Goal: Task Accomplishment & Management: Manage account settings

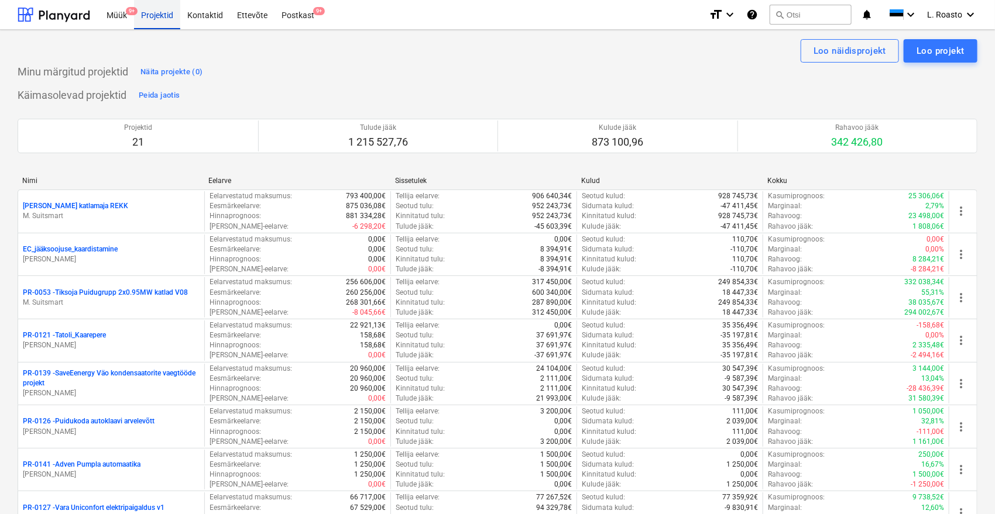
click at [160, 18] on div "Projektid" at bounding box center [157, 14] width 46 height 30
click at [307, 10] on div "Postkast 9+" at bounding box center [297, 14] width 47 height 30
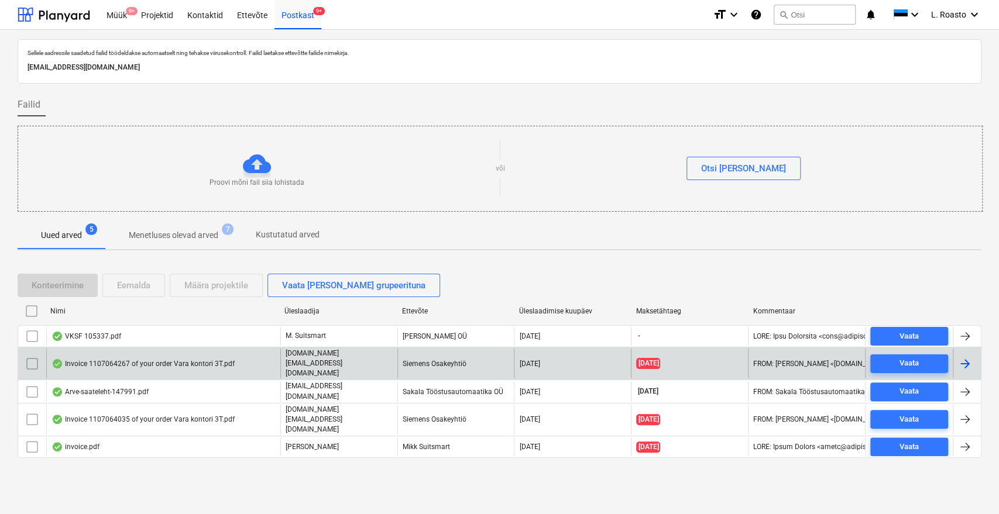
click at [129, 361] on div "Invoice 1107064267 of your order Vara kontori 3T.pdf" at bounding box center [142, 363] width 183 height 9
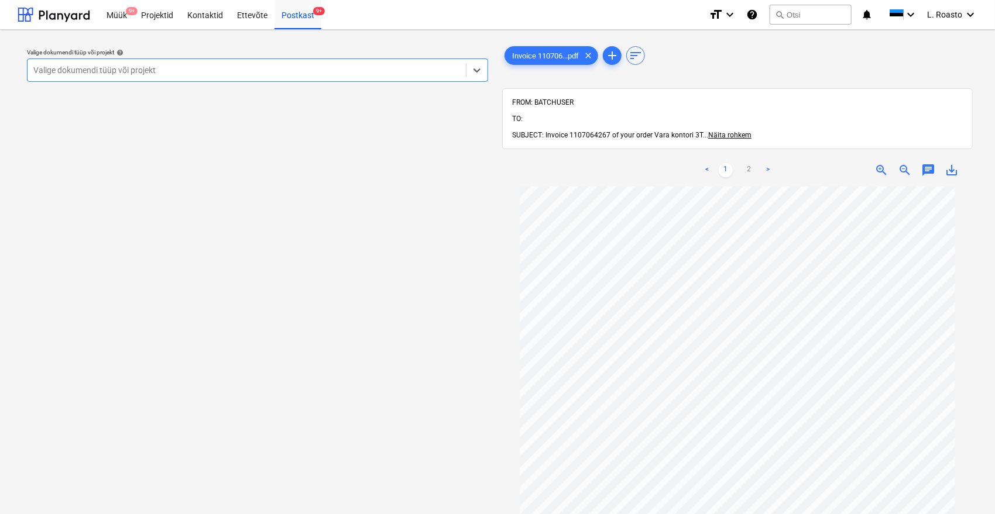
click at [199, 67] on div at bounding box center [246, 70] width 427 height 12
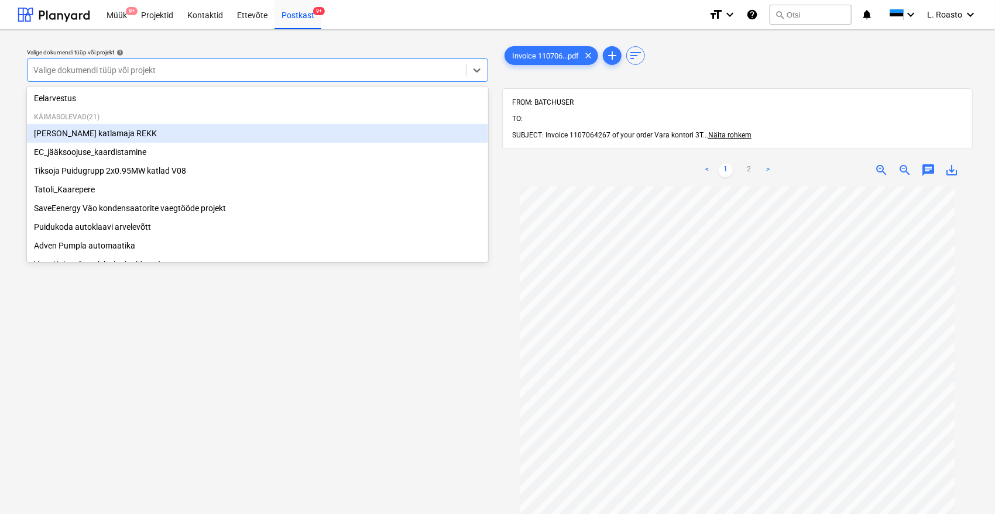
click at [95, 138] on div "[PERSON_NAME] katlamaja REKK" at bounding box center [257, 133] width 461 height 19
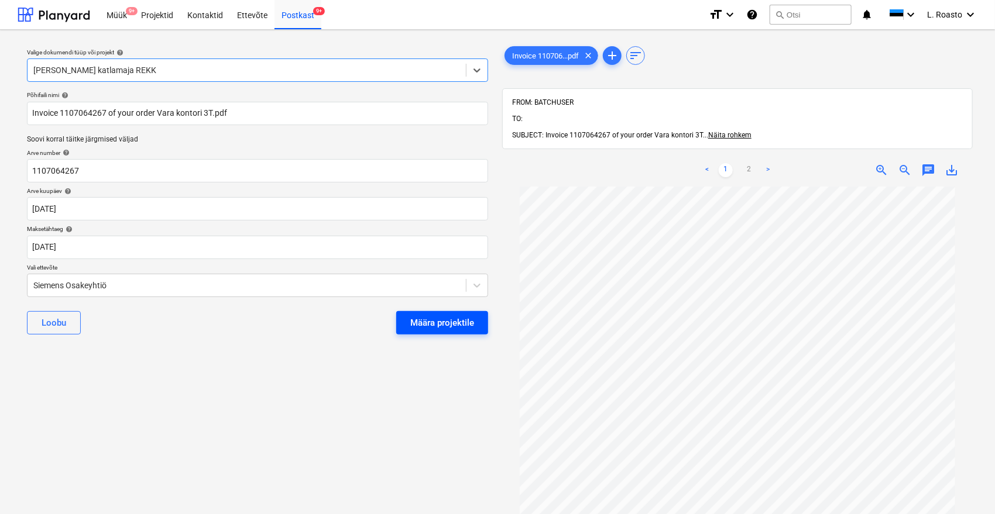
click at [452, 317] on div "Määra projektile" at bounding box center [442, 322] width 64 height 15
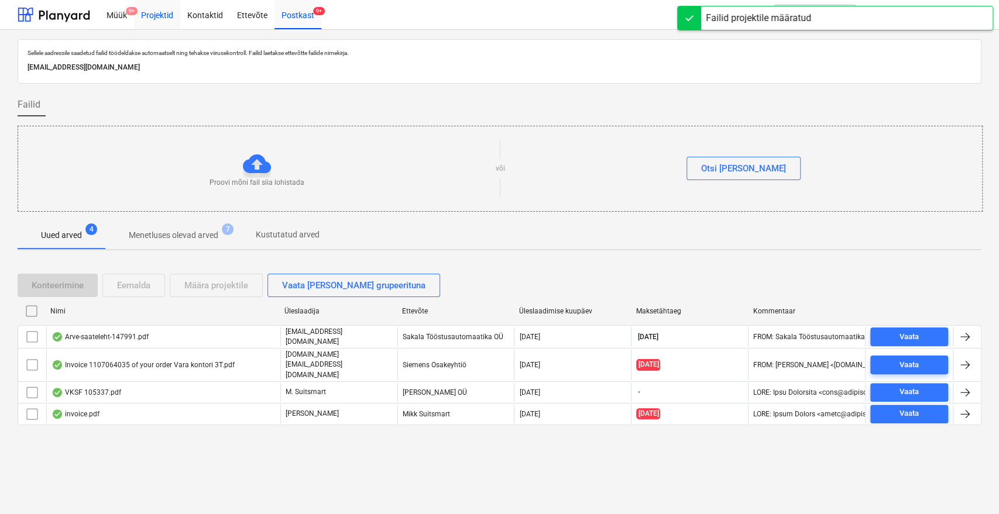
click at [163, 13] on div "Projektid" at bounding box center [157, 14] width 46 height 30
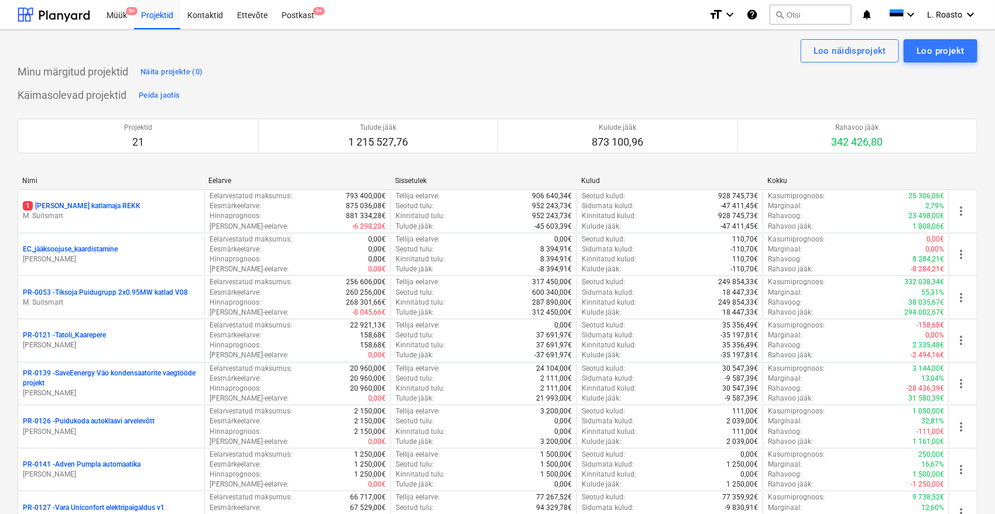
click at [87, 204] on p "1 [PERSON_NAME] katlamaja REKK" at bounding box center [82, 206] width 118 height 10
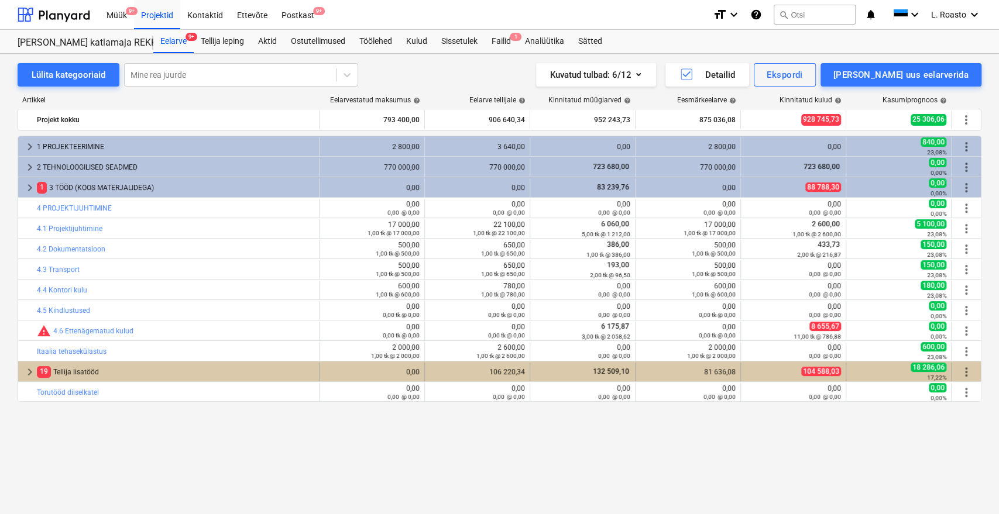
click at [91, 369] on div "19 Tellija lisatööd" at bounding box center [175, 372] width 277 height 19
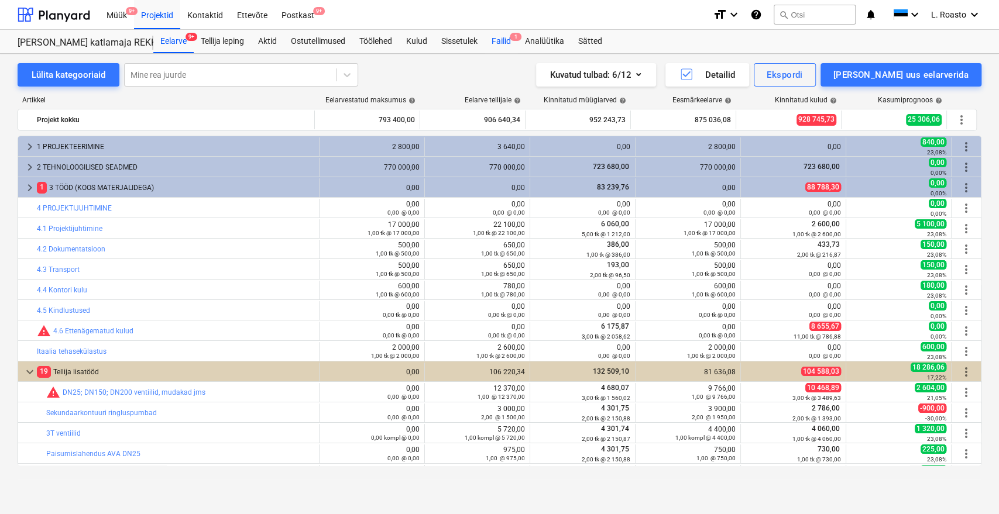
click at [499, 36] on div "Failid 1" at bounding box center [500, 41] width 33 height 23
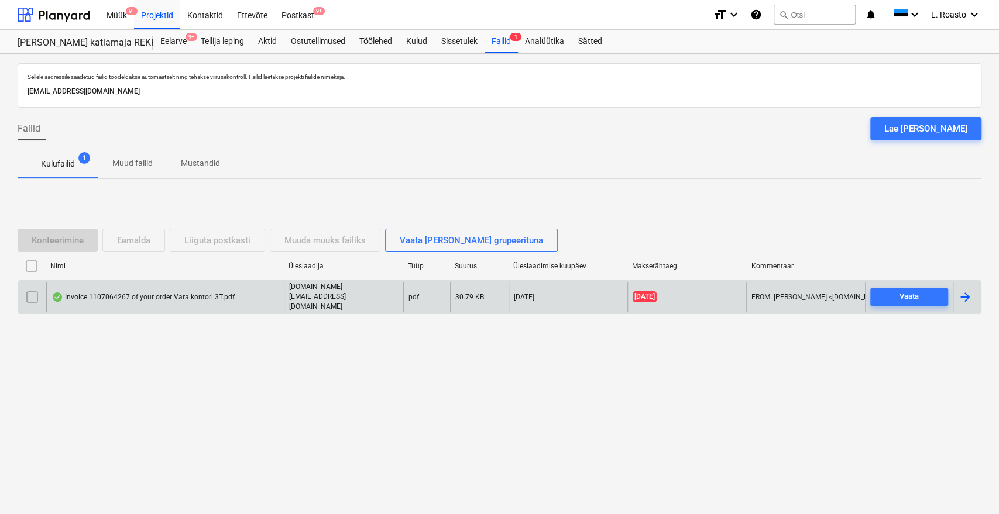
click at [975, 295] on div at bounding box center [967, 297] width 28 height 30
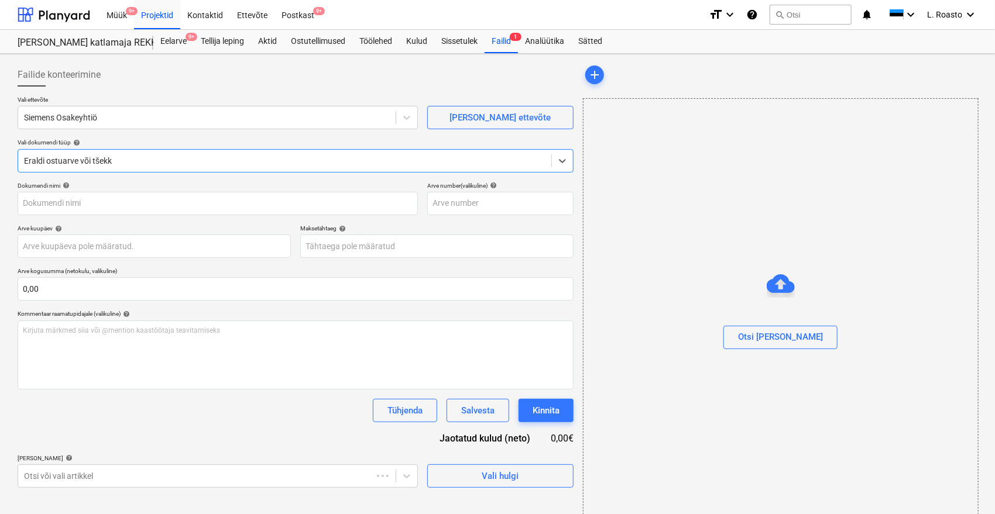
type input "1107064267"
type input "[DATE]"
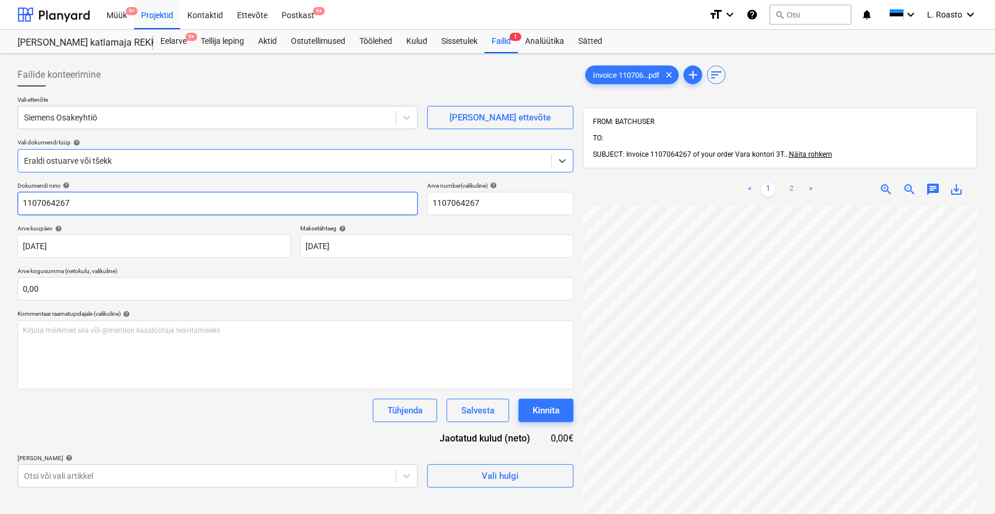
click at [20, 205] on input "1107064267" at bounding box center [218, 203] width 400 height 23
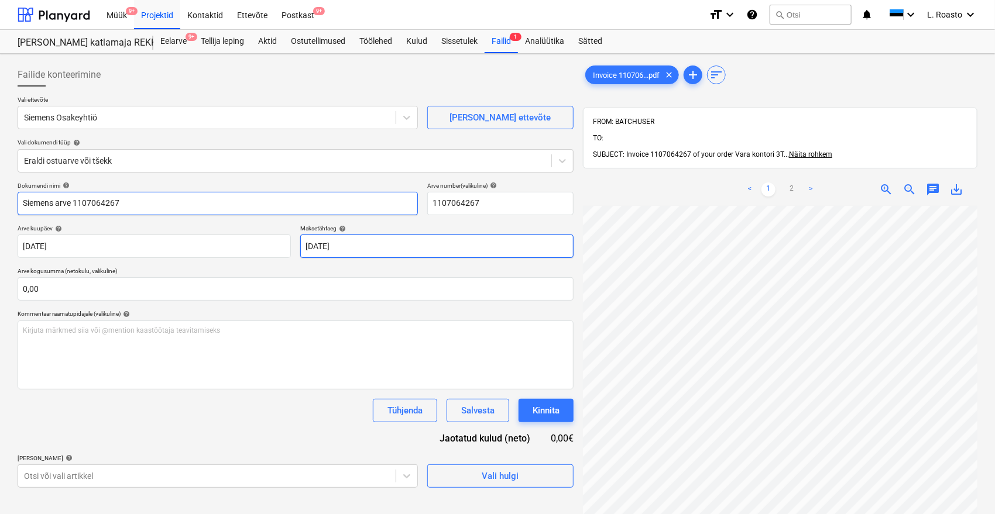
type input "Siemens arve 1107064267"
click at [383, 244] on body "Müük 9+ Projektid Kontaktid Ettevõte Postkast 9+ format_size keyboard_arrow_dow…" at bounding box center [497, 257] width 995 height 514
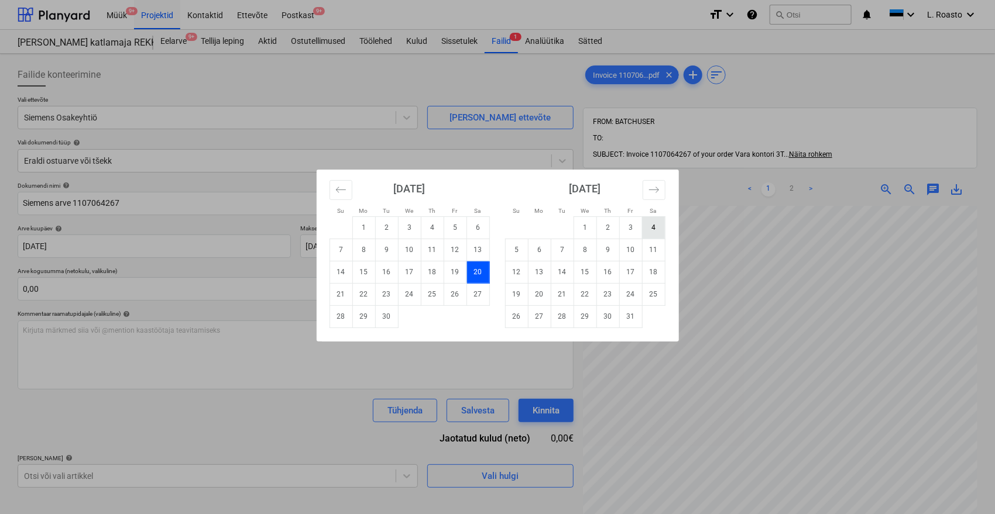
click at [646, 228] on td "4" at bounding box center [653, 228] width 23 height 22
type input "[DATE]"
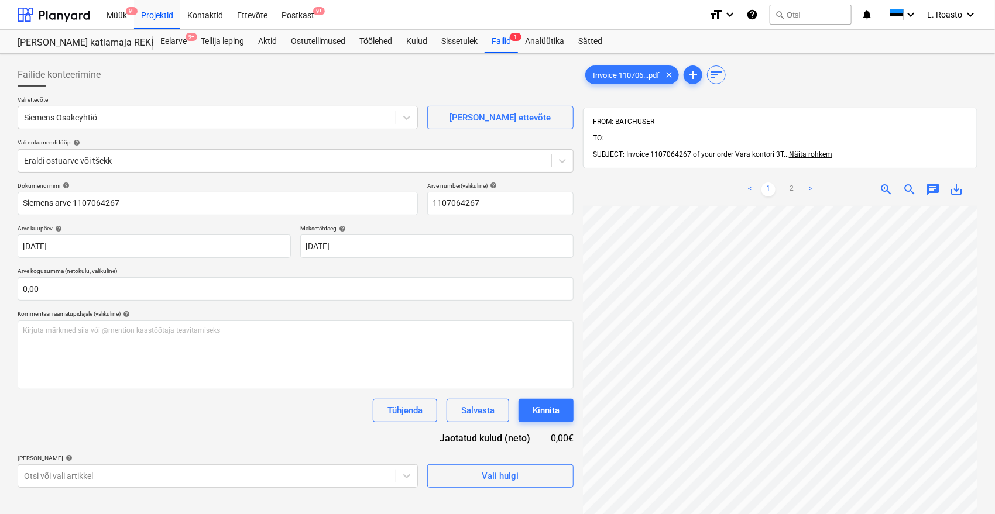
click at [174, 448] on div "Dokumendi nimi help Siemens arve 1107064267 Arve number (valikuline) help 11070…" at bounding box center [296, 335] width 556 height 306
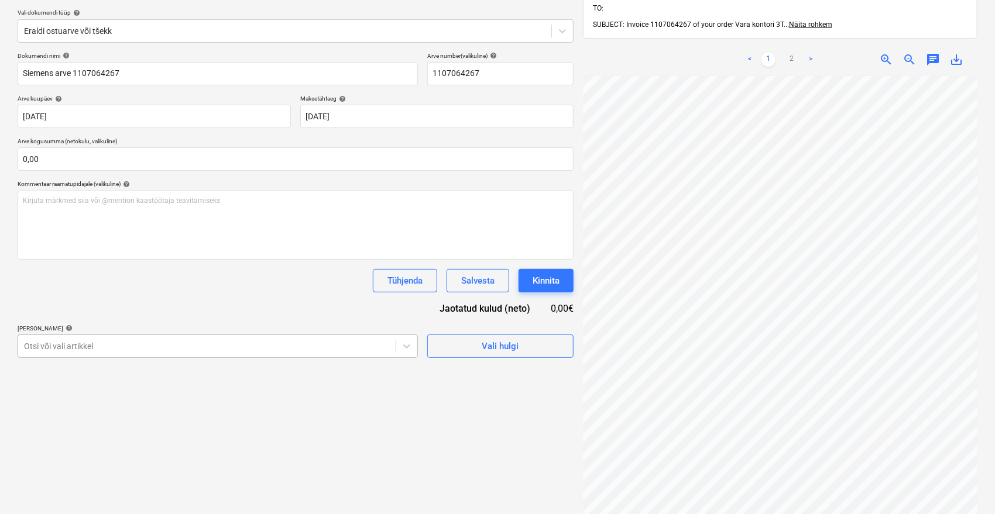
click at [159, 349] on body "Müük 9+ Projektid Kontaktid Ettevõte Postkast 9+ format_size keyboard_arrow_dow…" at bounding box center [497, 127] width 995 height 514
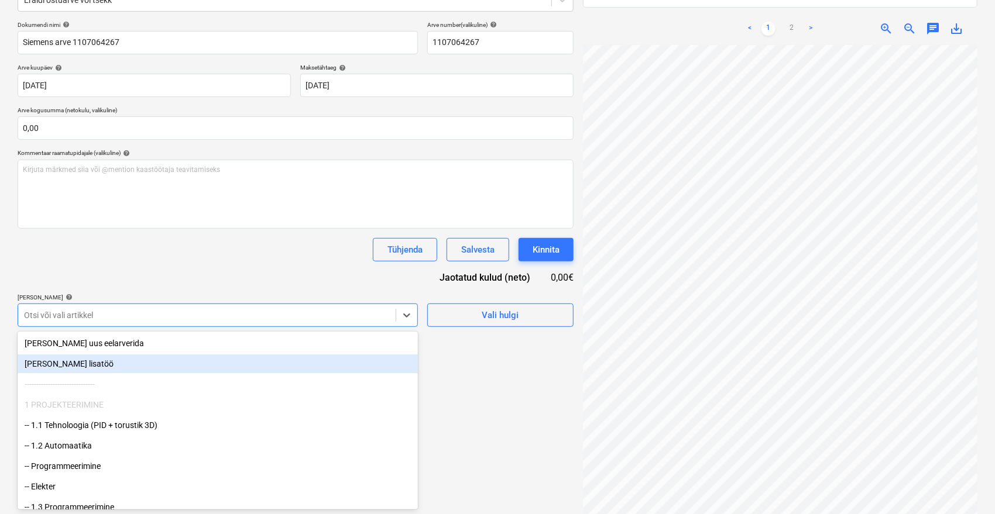
click at [80, 368] on div "[PERSON_NAME] lisatöö" at bounding box center [218, 364] width 400 height 19
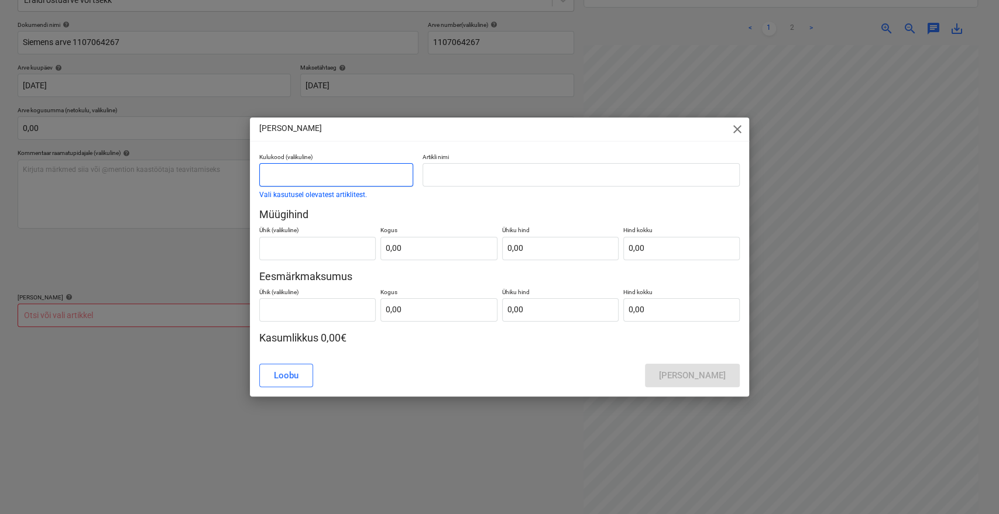
click at [333, 177] on input "text" at bounding box center [336, 174] width 154 height 23
type input "Lisamüük"
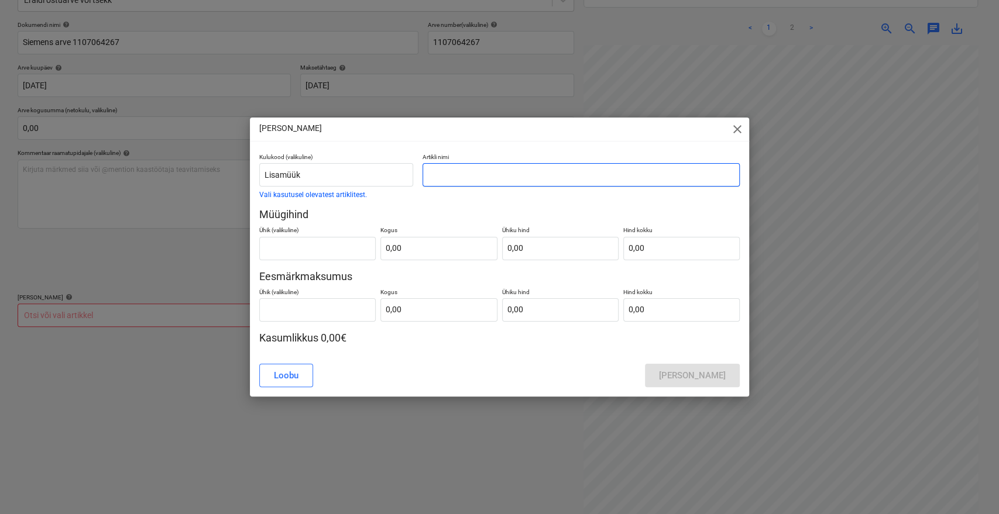
click at [465, 170] on input "text" at bounding box center [580, 174] width 317 height 23
paste input "Vara kontori soojasõlm"
type input "Vara kontori soojasõlm"
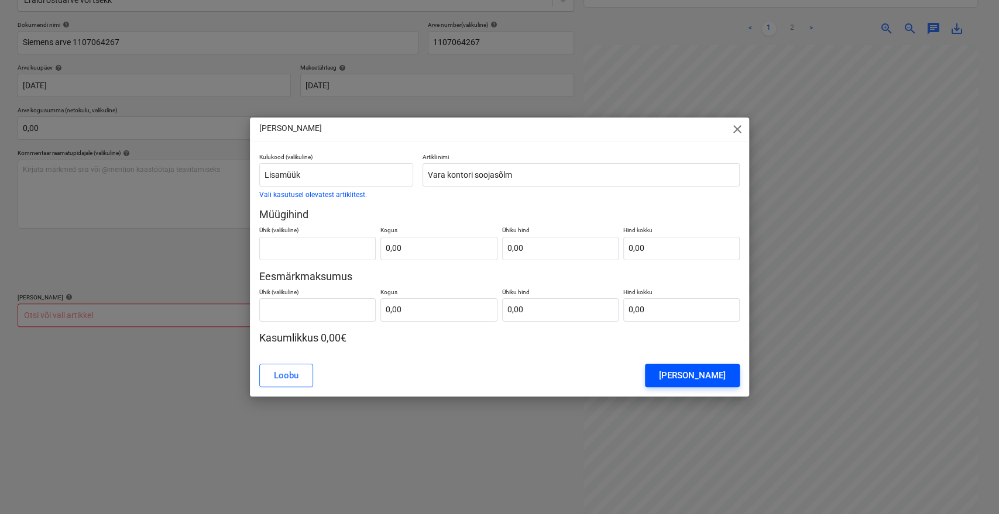
click at [720, 373] on div "[PERSON_NAME]" at bounding box center [692, 375] width 67 height 15
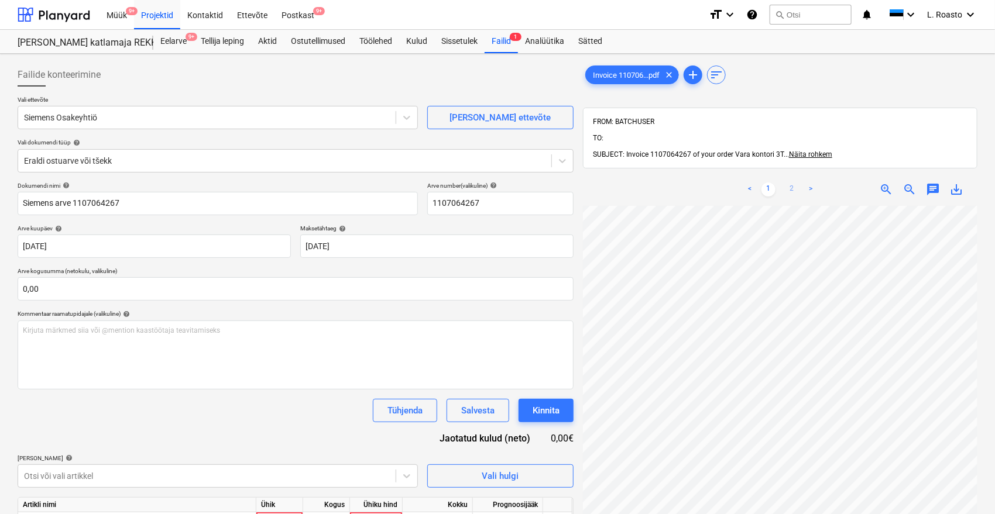
click at [798, 183] on link "2" at bounding box center [792, 190] width 14 height 14
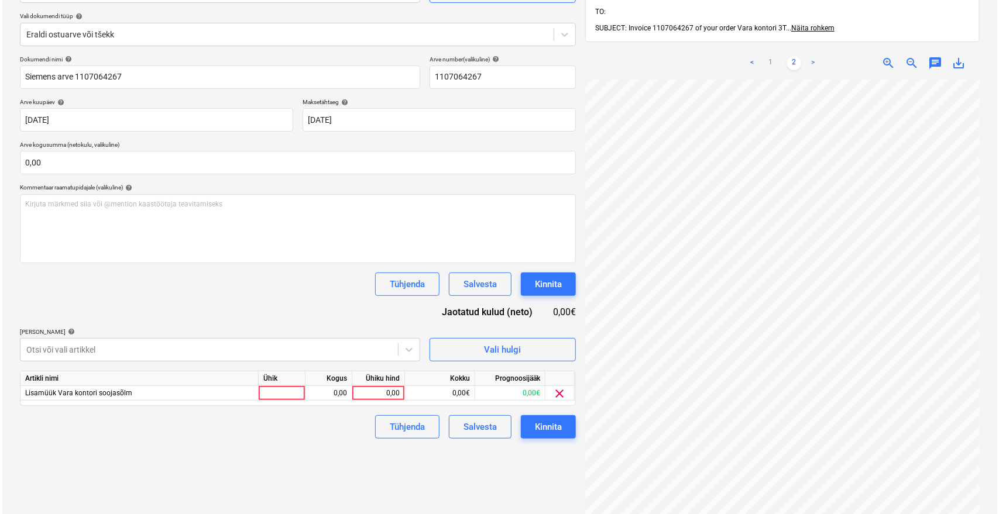
scroll to position [130, 0]
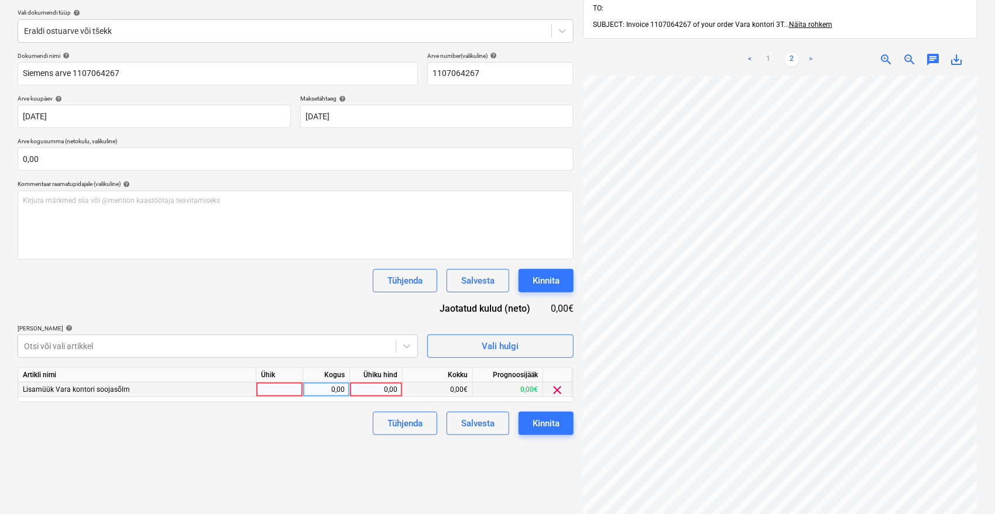
click at [370, 392] on div "0,00" at bounding box center [376, 390] width 43 height 15
type input "123,32"
click at [448, 475] on div "Failide konteerimine Vali ettevõte Siemens Osakeyhtiö [PERSON_NAME] uus ettevõt…" at bounding box center [295, 246] width 565 height 634
click at [555, 424] on div "Kinnita" at bounding box center [545, 423] width 27 height 15
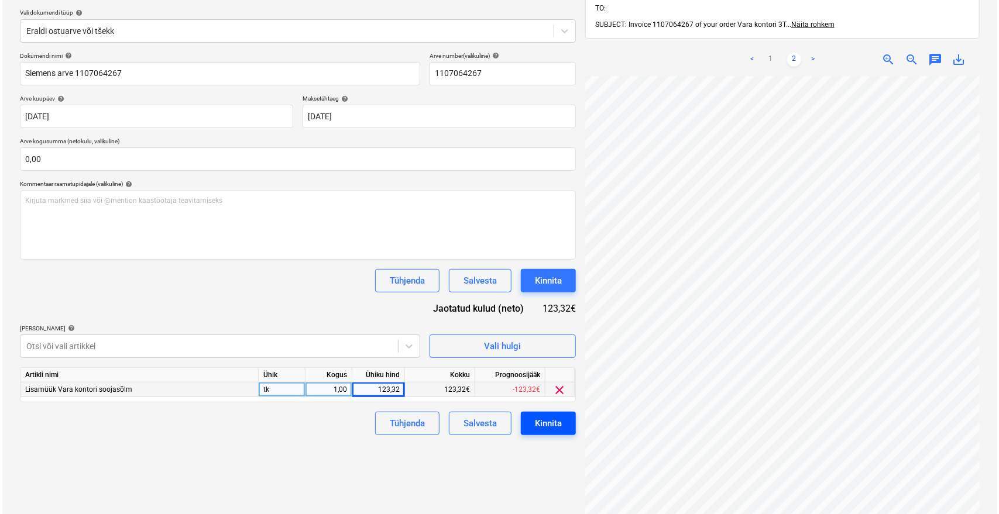
scroll to position [143, 47]
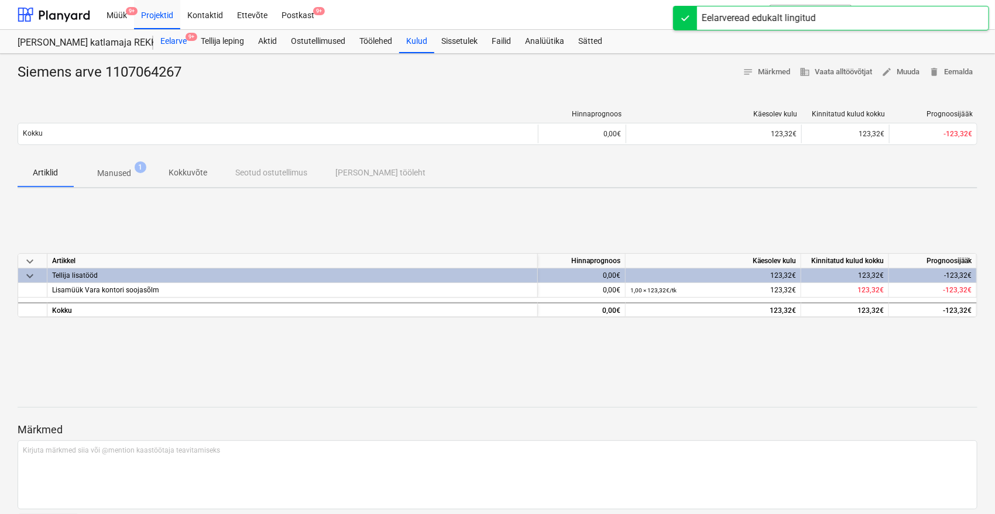
click at [176, 40] on div "Eelarve 9+" at bounding box center [173, 41] width 40 height 23
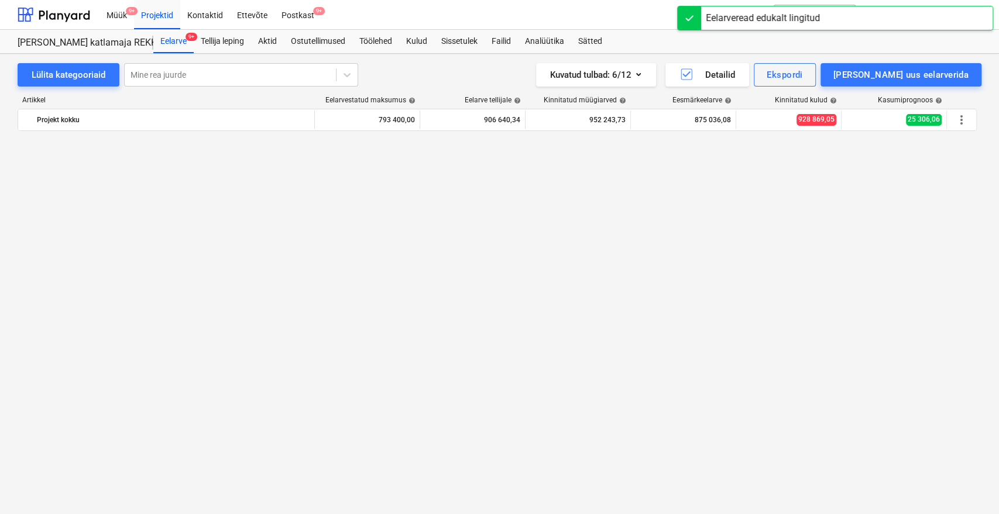
scroll to position [714, 0]
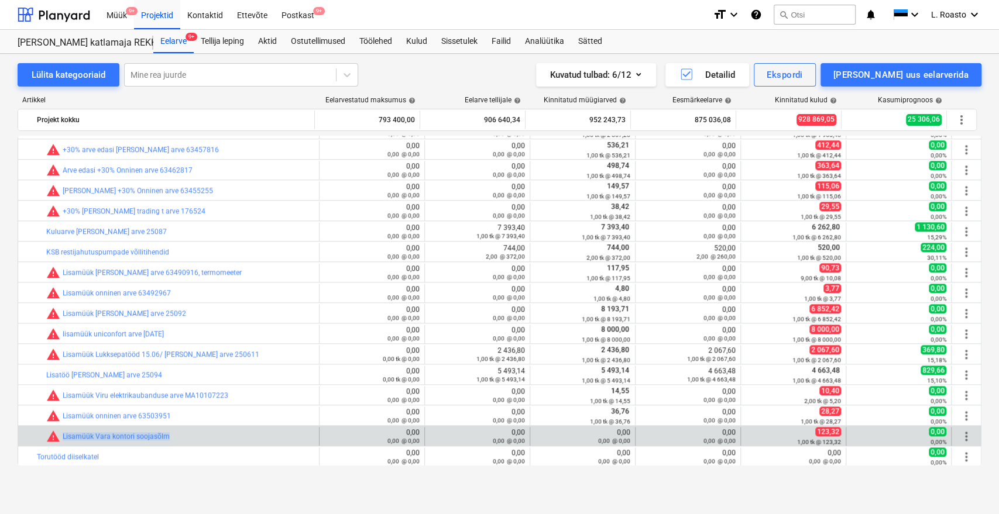
drag, startPoint x: 177, startPoint y: 437, endPoint x: 44, endPoint y: 435, distance: 133.4
click at [44, 435] on div "bar_chart warning [PERSON_NAME] kontori soojasõlm" at bounding box center [168, 436] width 301 height 19
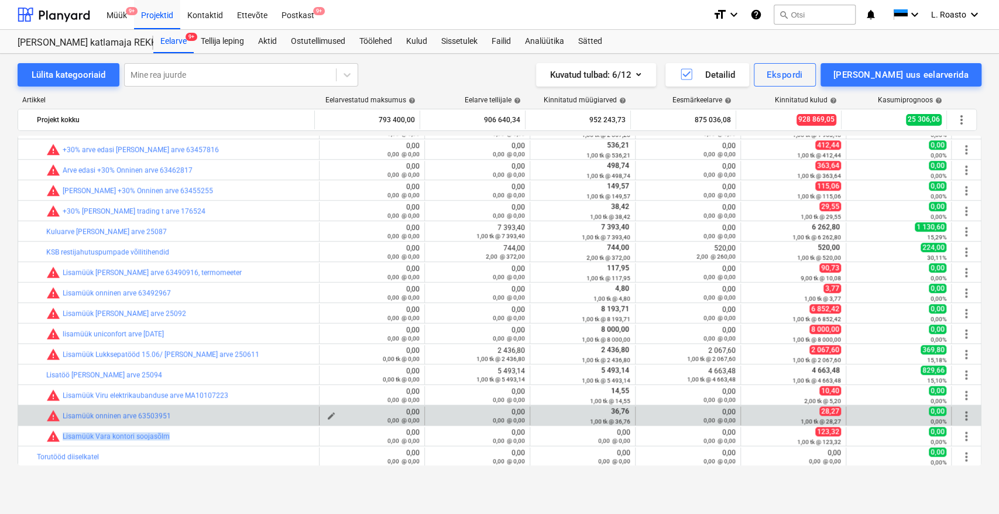
copy div "bar_chart warning [PERSON_NAME] kontori soojasõlm"
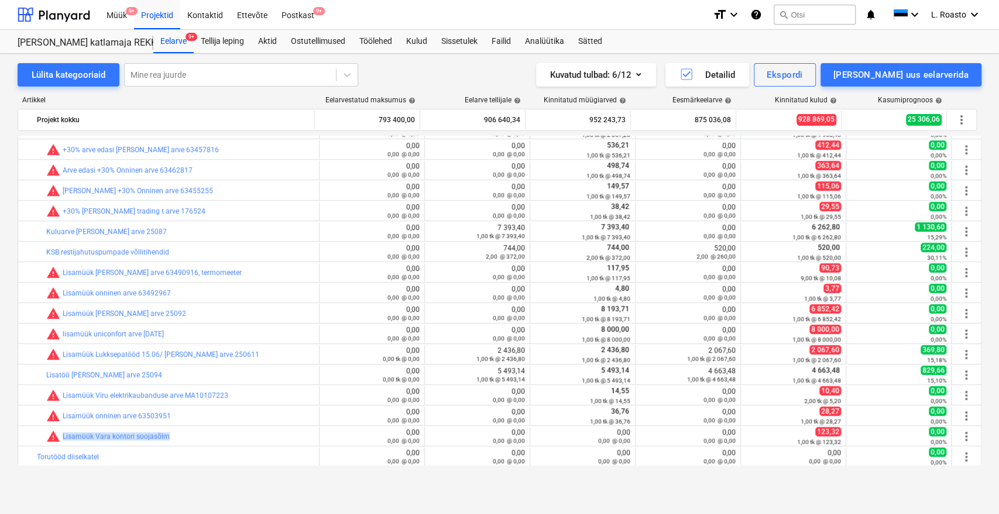
click at [0, 77] on div "Lülita kategooriaid Mine rea juurde Kuvatud tulbad : 6/12 Detailid Ekspordi [PE…" at bounding box center [499, 271] width 999 height 435
click at [62, 493] on div "Lülita kategooriaid Mine rea juurde Kuvatud tulbad : 6/12 Detailid Ekspordi [PE…" at bounding box center [499, 284] width 999 height 461
click at [307, 13] on div "Postkast 9+" at bounding box center [297, 14] width 47 height 30
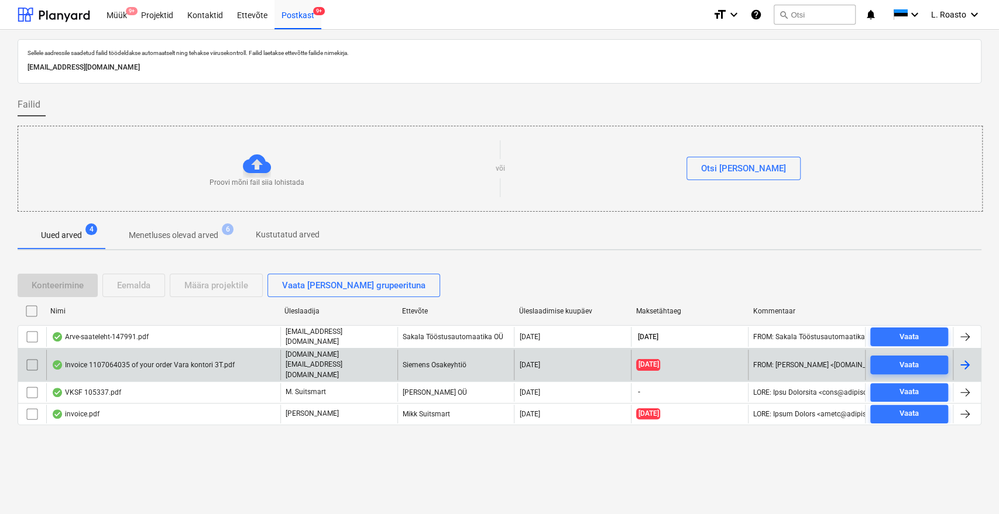
click at [165, 360] on div "Invoice 1107064035 of your order Vara kontori 3T.pdf" at bounding box center [142, 364] width 183 height 9
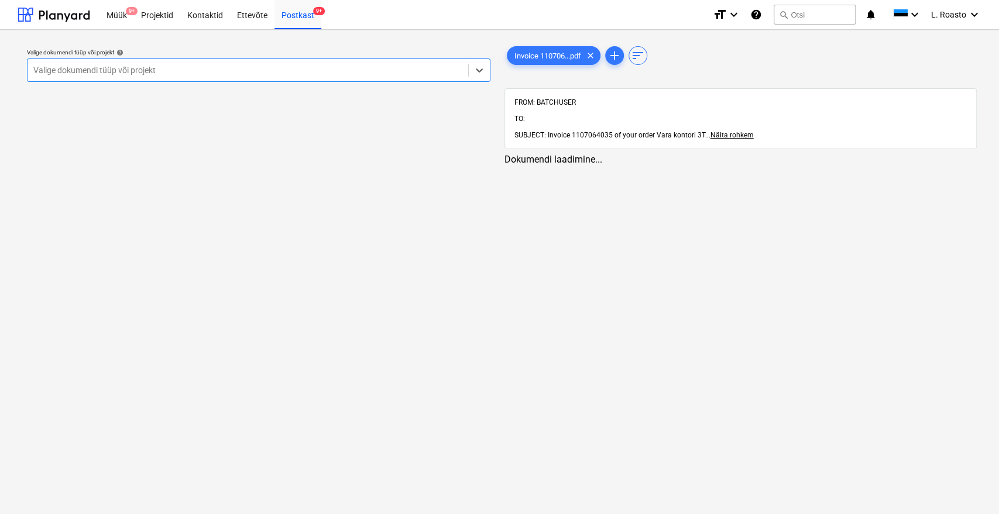
click at [223, 69] on div at bounding box center [247, 70] width 429 height 12
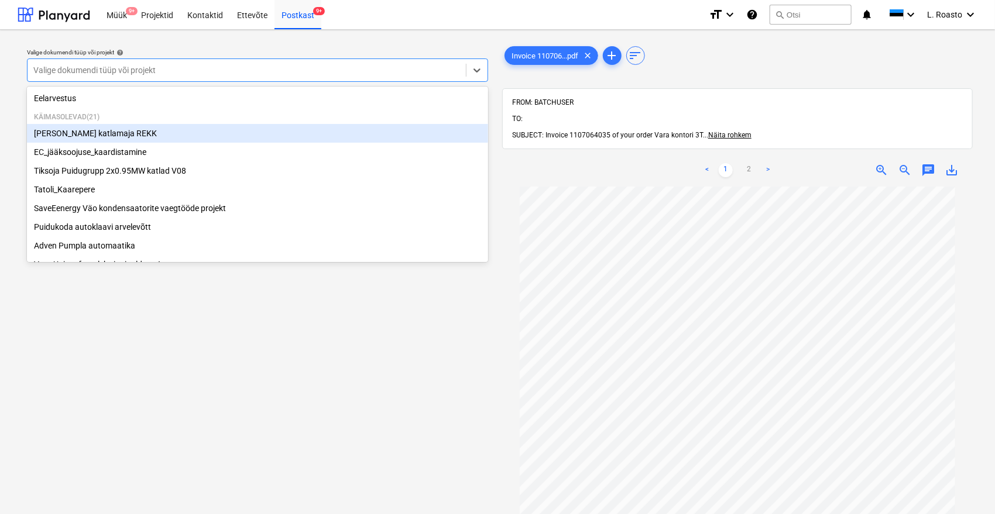
click at [130, 133] on div "[PERSON_NAME] katlamaja REKK" at bounding box center [257, 133] width 461 height 19
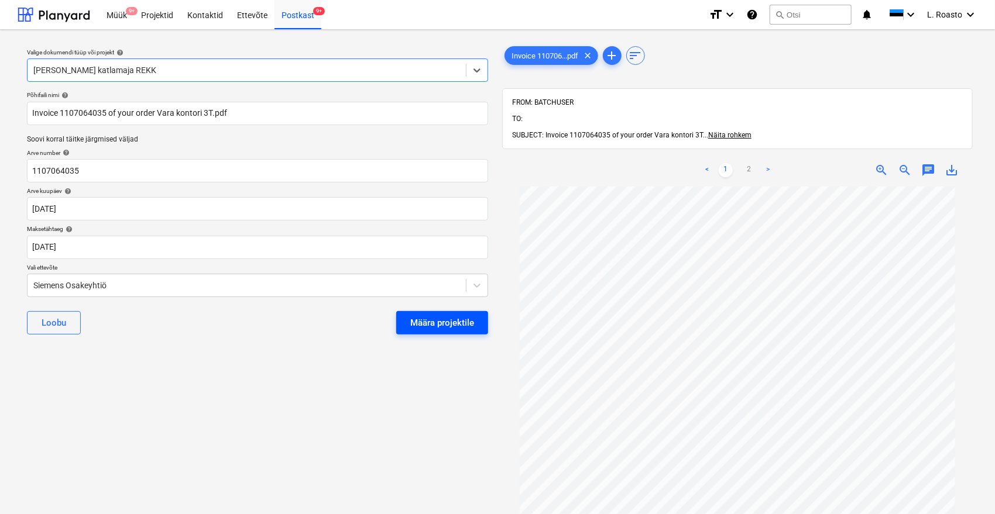
click at [442, 315] on div "Määra projektile" at bounding box center [442, 322] width 64 height 15
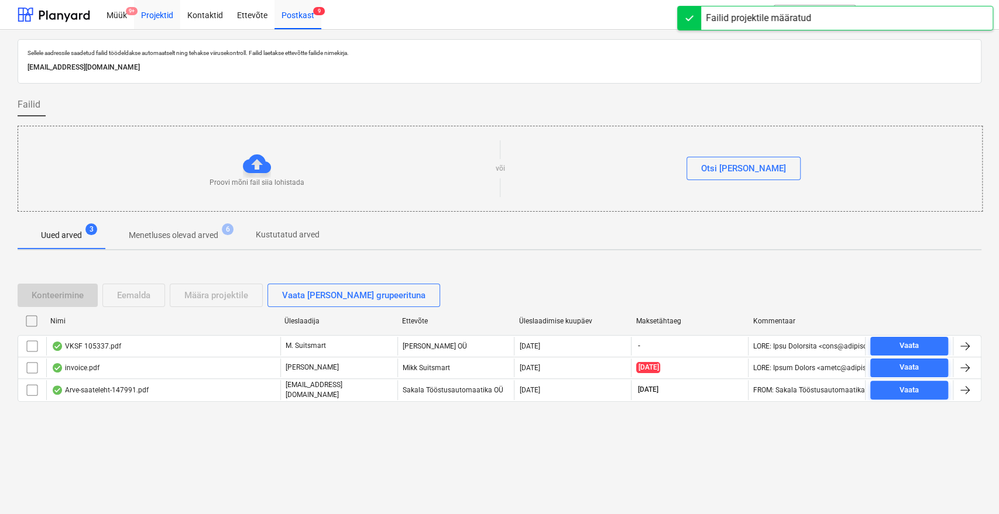
click at [154, 15] on div "Projektid" at bounding box center [157, 14] width 46 height 30
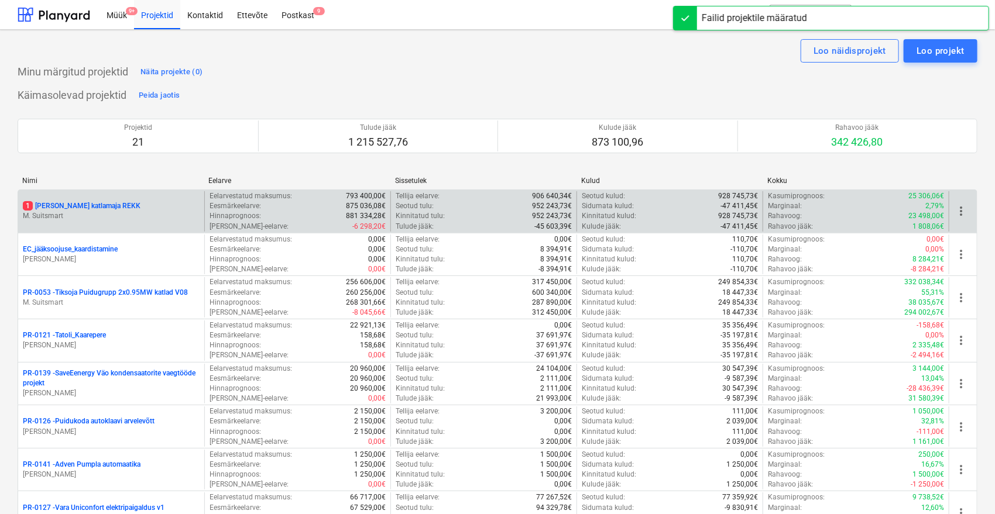
click at [116, 204] on p "1 [PERSON_NAME] katlamaja REKK" at bounding box center [82, 206] width 118 height 10
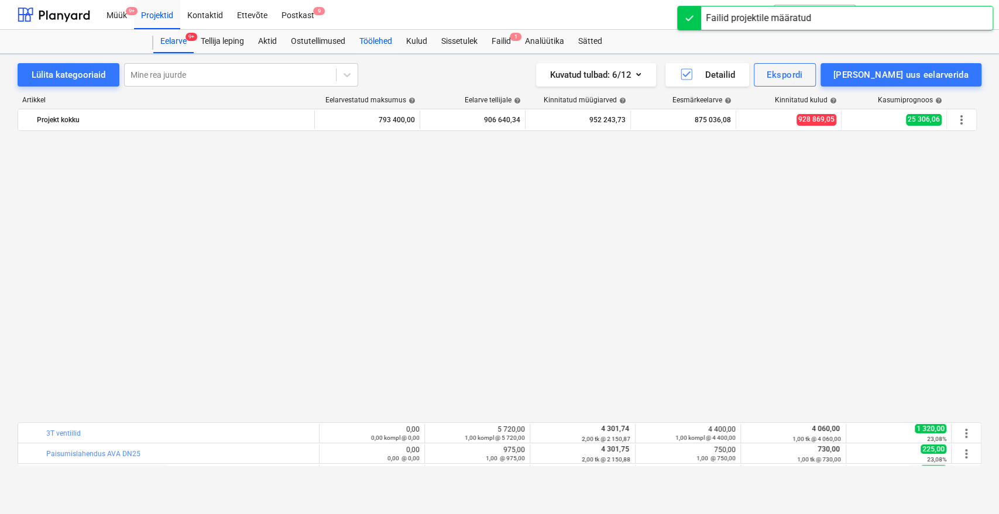
scroll to position [714, 0]
click at [511, 43] on div "Failid 1" at bounding box center [500, 41] width 33 height 23
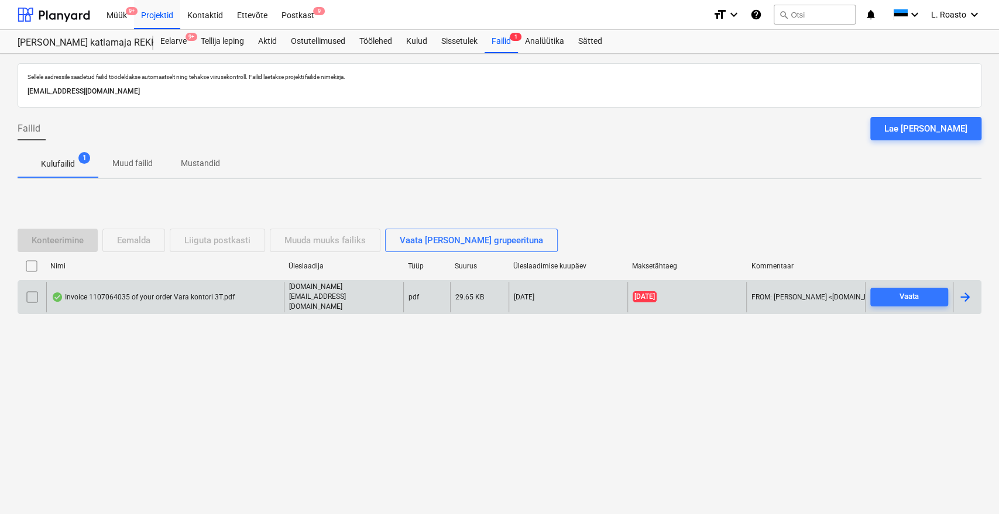
click at [969, 294] on div at bounding box center [965, 297] width 14 height 14
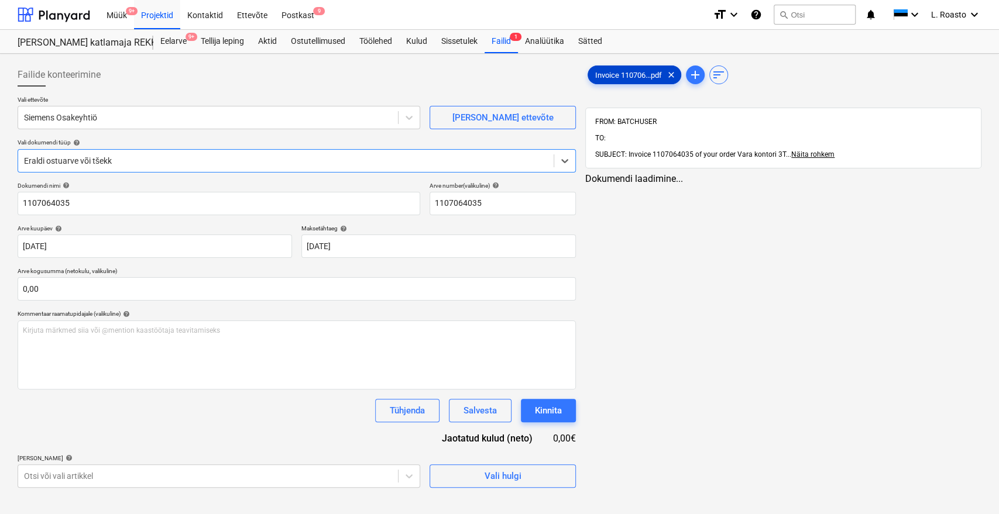
click at [611, 66] on div "Invoice 110706...pdf clear" at bounding box center [634, 75] width 94 height 19
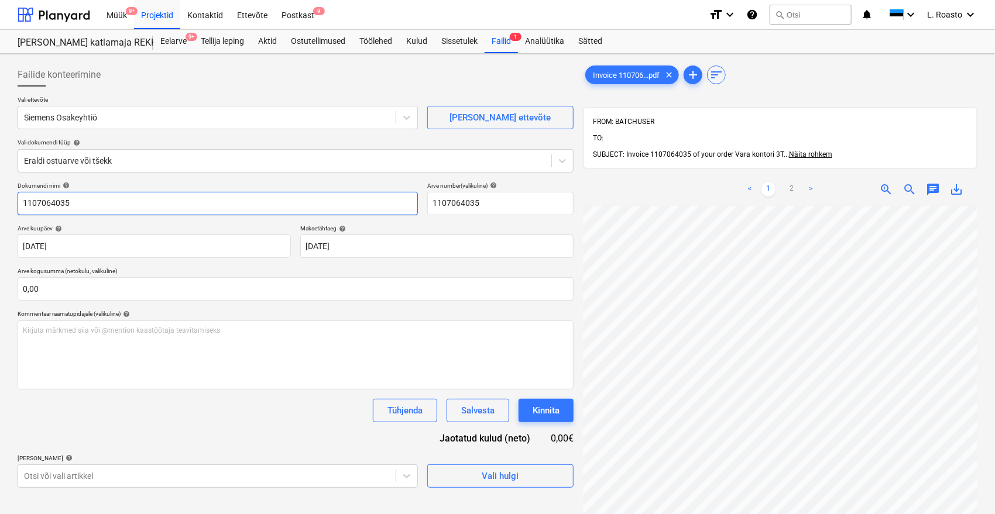
click at [20, 200] on input "1107064035" at bounding box center [218, 203] width 400 height 23
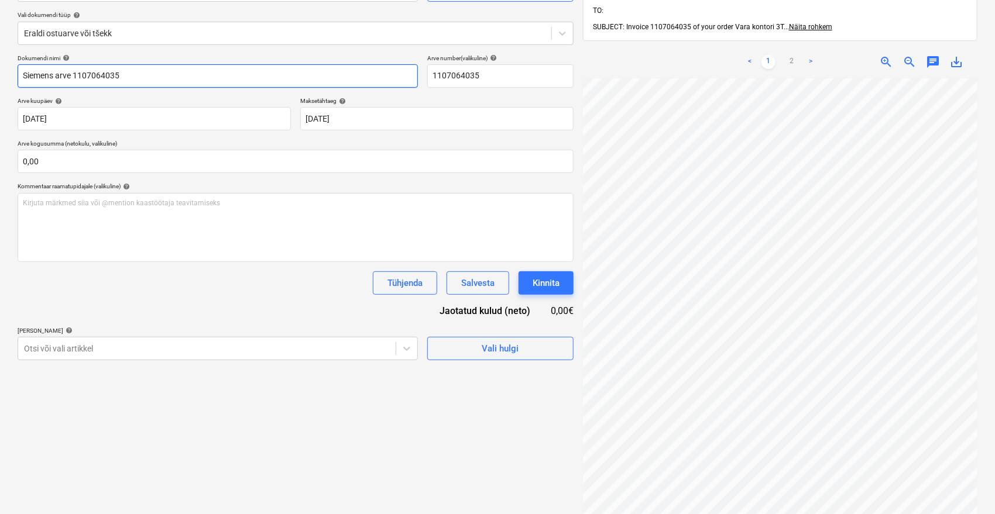
scroll to position [130, 0]
type input "Siemens arve 1107064035"
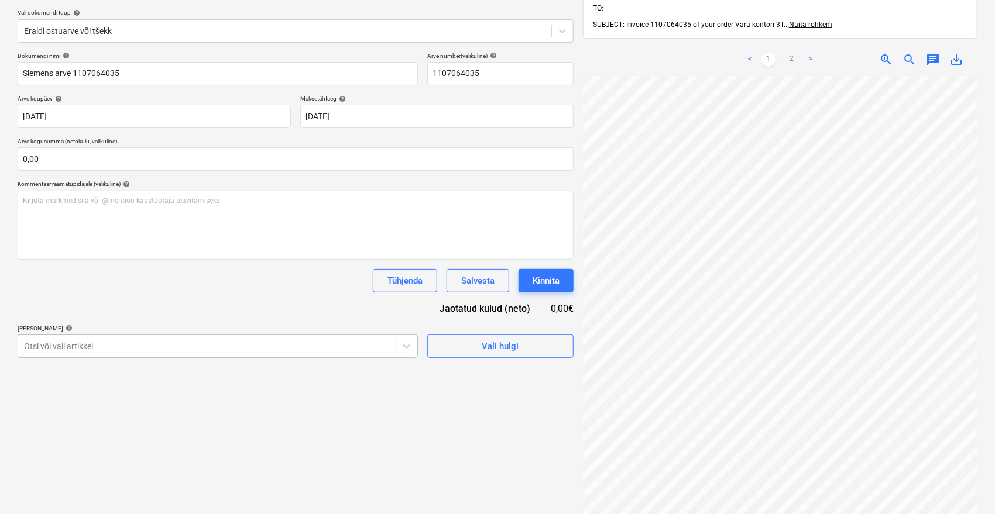
click at [155, 346] on body "Müük 9+ Projektid Kontaktid Ettevõte Postkast 9 format_size keyboard_arrow_down…" at bounding box center [497, 127] width 995 height 514
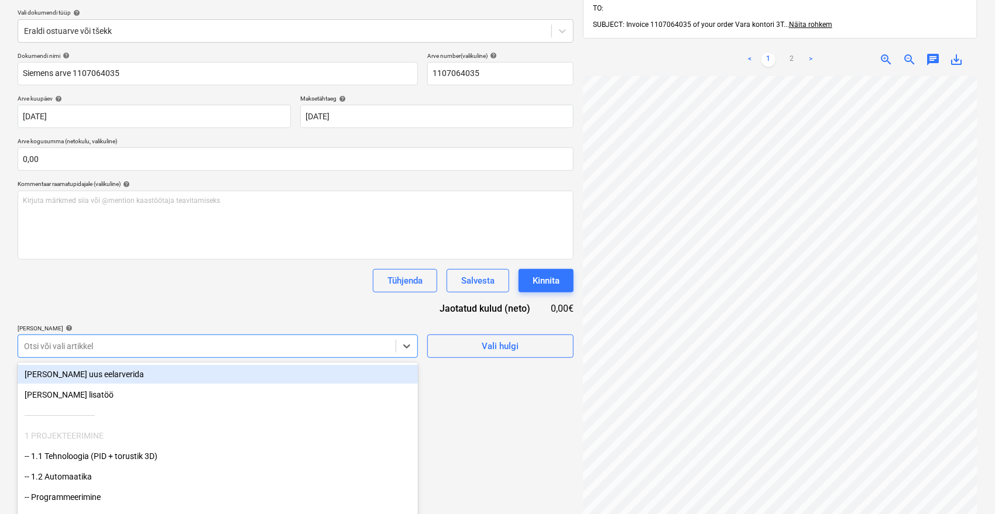
scroll to position [161, 0]
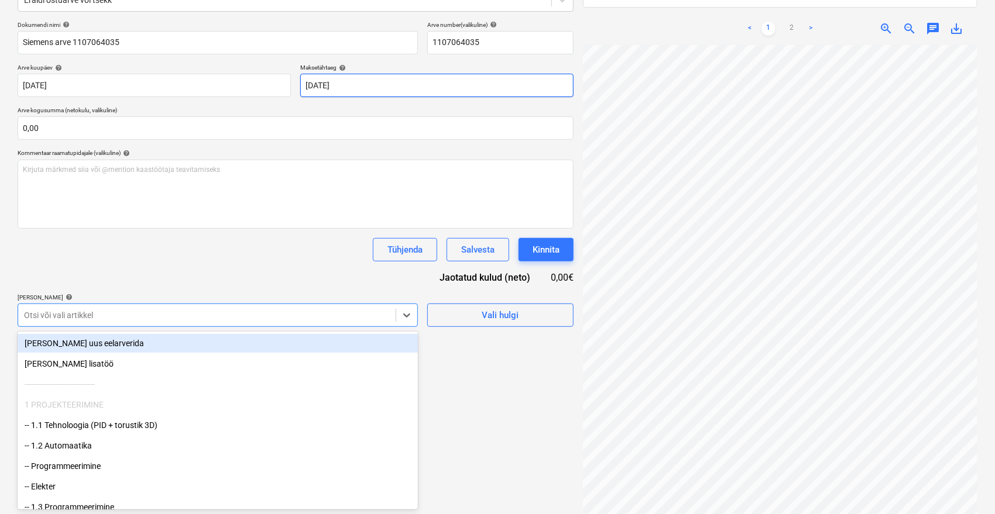
click at [434, 88] on body "Müük 9+ Projektid Kontaktid Ettevõte Postkast 9 format_size keyboard_arrow_down…" at bounding box center [497, 96] width 995 height 514
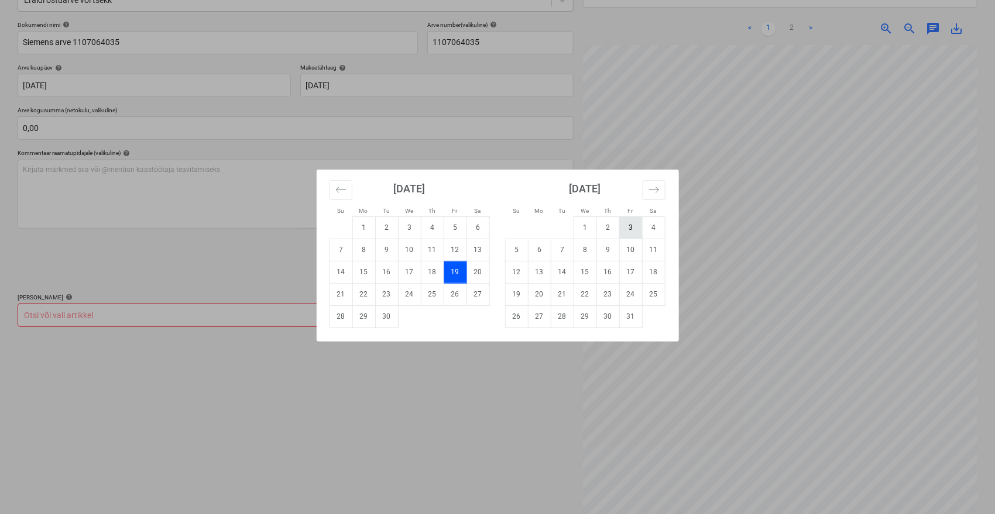
click at [623, 227] on td "3" at bounding box center [630, 228] width 23 height 22
type input "[DATE]"
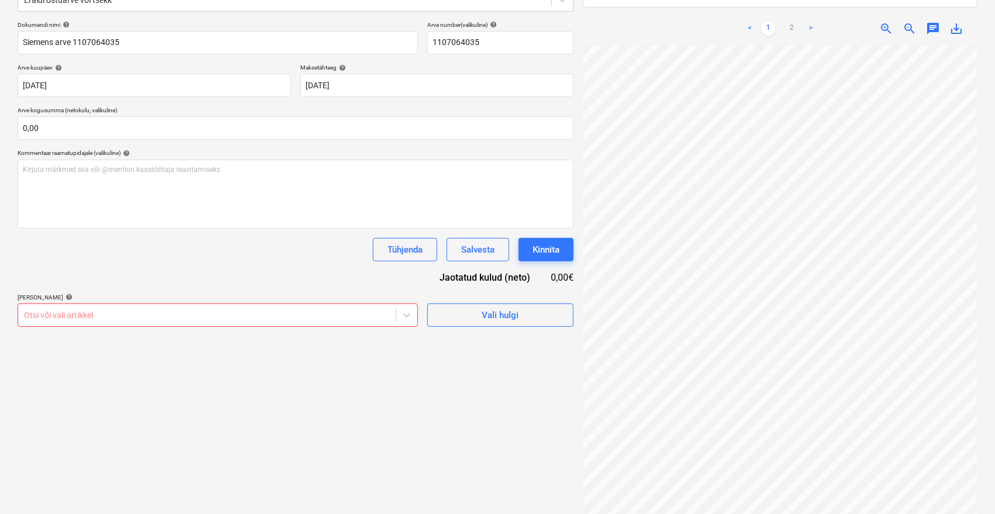
click at [305, 252] on div "Tühjenda Salvesta Kinnita" at bounding box center [296, 249] width 556 height 23
click at [140, 311] on div at bounding box center [207, 316] width 366 height 12
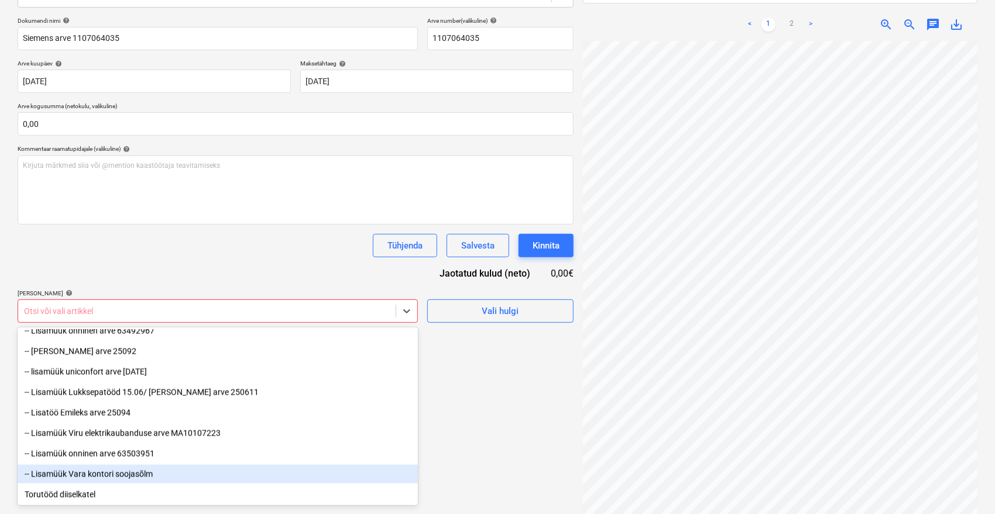
scroll to position [166, 0]
click at [112, 468] on div "-- Lisamüük Vara kontori soojasõlm" at bounding box center [218, 473] width 400 height 19
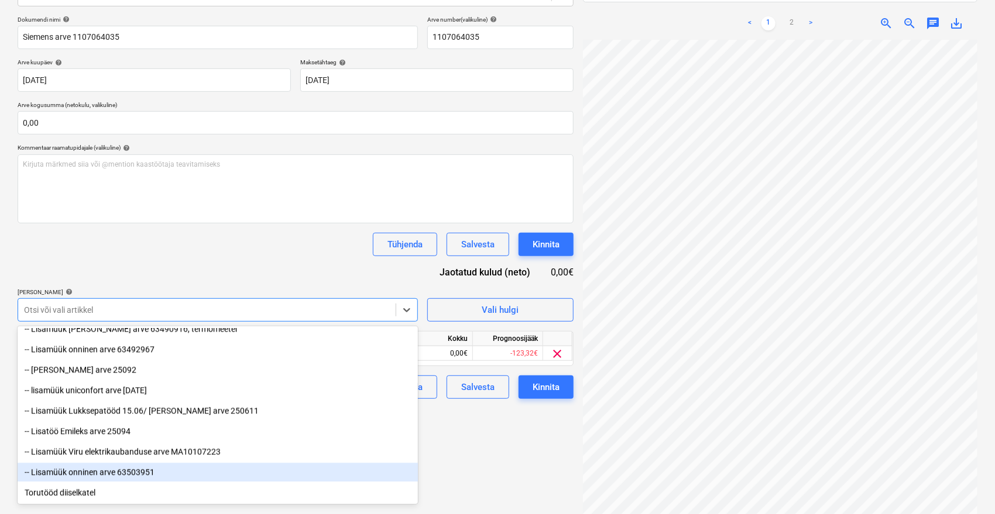
scroll to position [1237, 0]
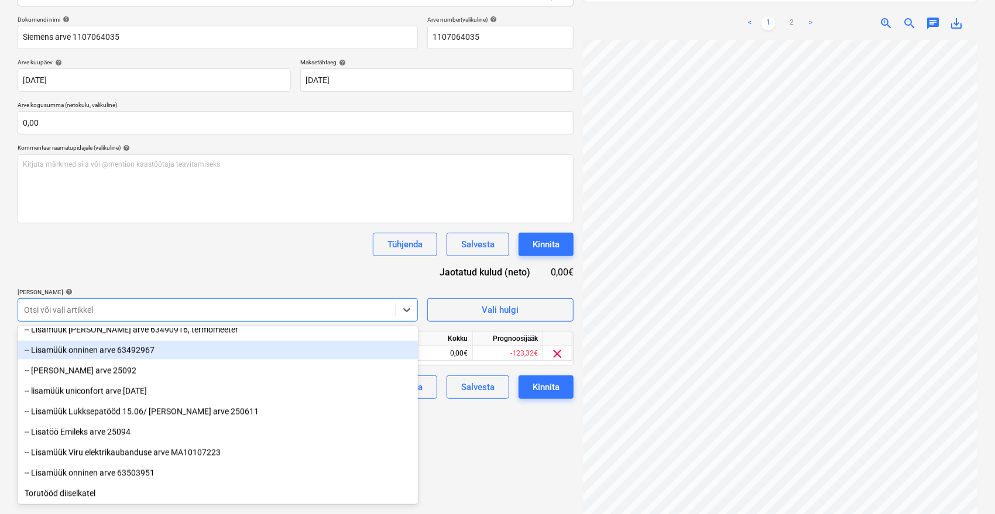
click at [191, 264] on div "Dokumendi nimi help Siemens arve 1107064035 Arve number (valikuline) help 11070…" at bounding box center [296, 207] width 556 height 383
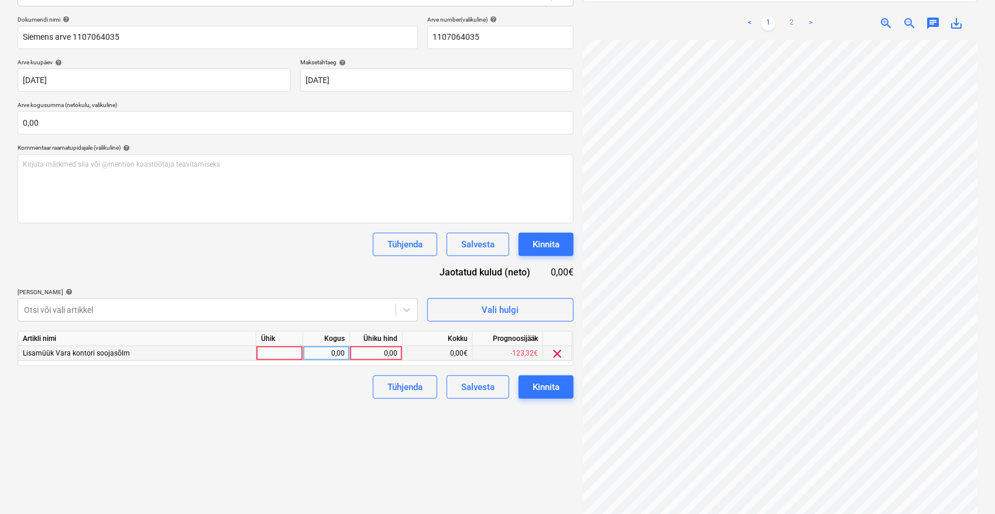
click at [381, 352] on div "0,00" at bounding box center [376, 353] width 43 height 15
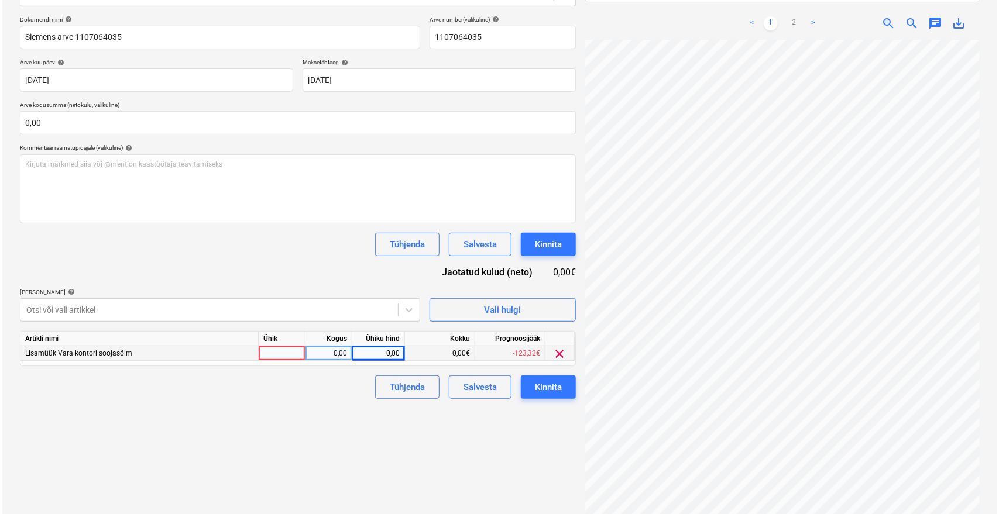
scroll to position [143, 28]
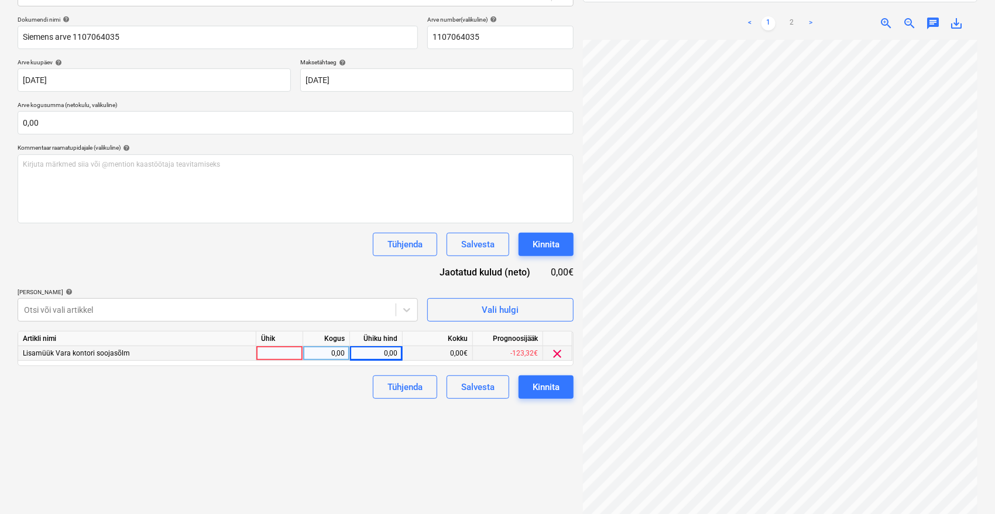
click at [370, 352] on div "0,00" at bounding box center [376, 353] width 43 height 15
type input "105,57"
click at [342, 414] on div "Failide konteerimine Vali ettevõte Siemens Osakeyhtiö [PERSON_NAME] uus ettevõt…" at bounding box center [295, 201] width 565 height 618
click at [547, 383] on div "Kinnita" at bounding box center [545, 387] width 27 height 15
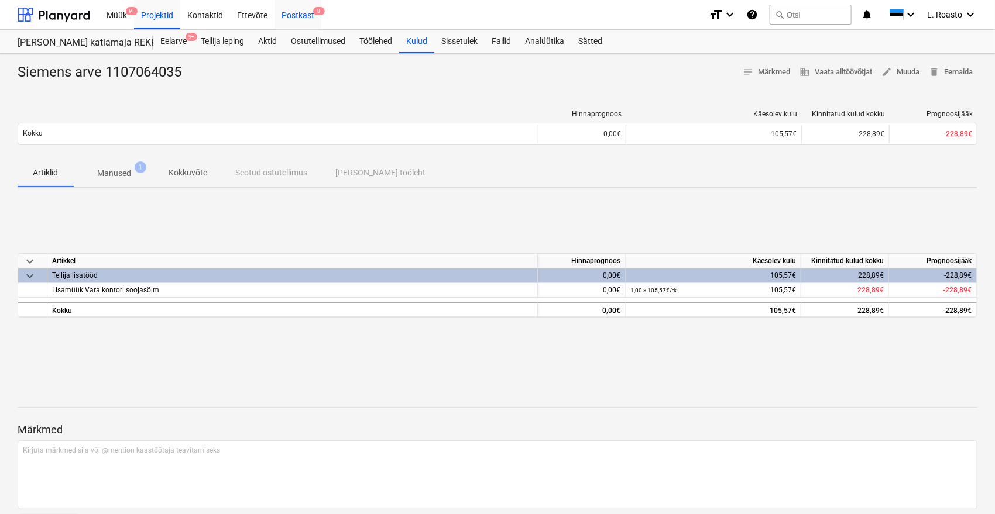
click at [301, 9] on div "Postkast 8" at bounding box center [297, 14] width 47 height 30
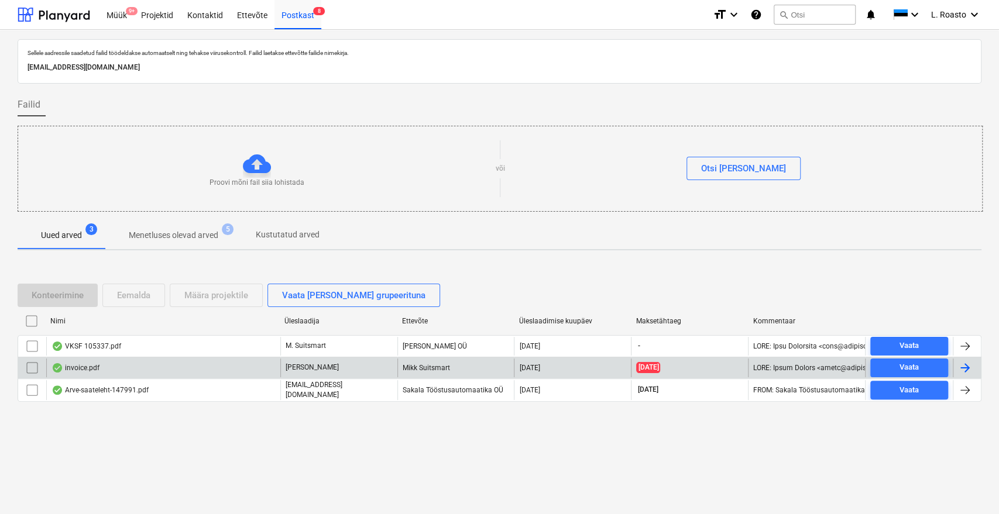
click at [128, 370] on div "invoice.pdf" at bounding box center [163, 368] width 234 height 19
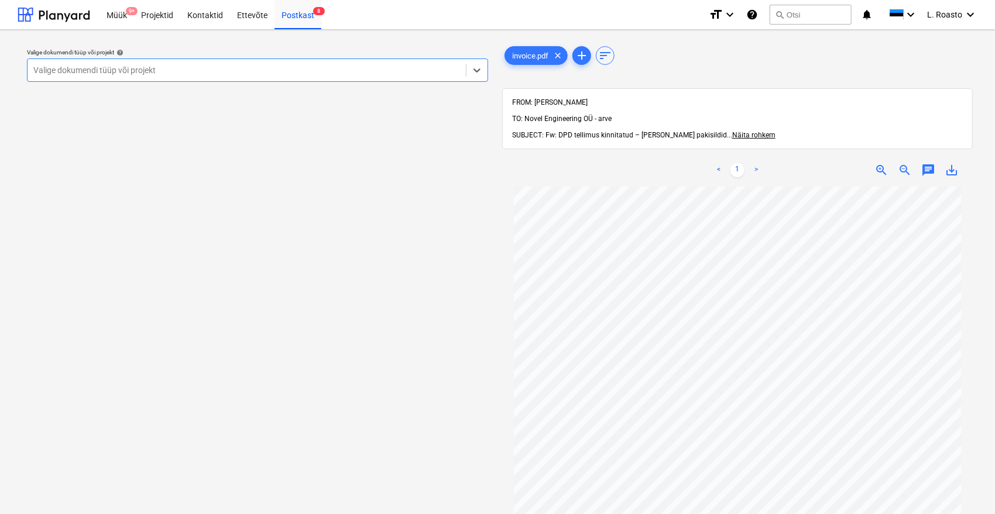
click at [234, 55] on div "Valige dokumendi tüüp või projekt help" at bounding box center [257, 53] width 461 height 8
click at [222, 63] on div "Valige dokumendi tüüp või projekt" at bounding box center [247, 70] width 438 height 16
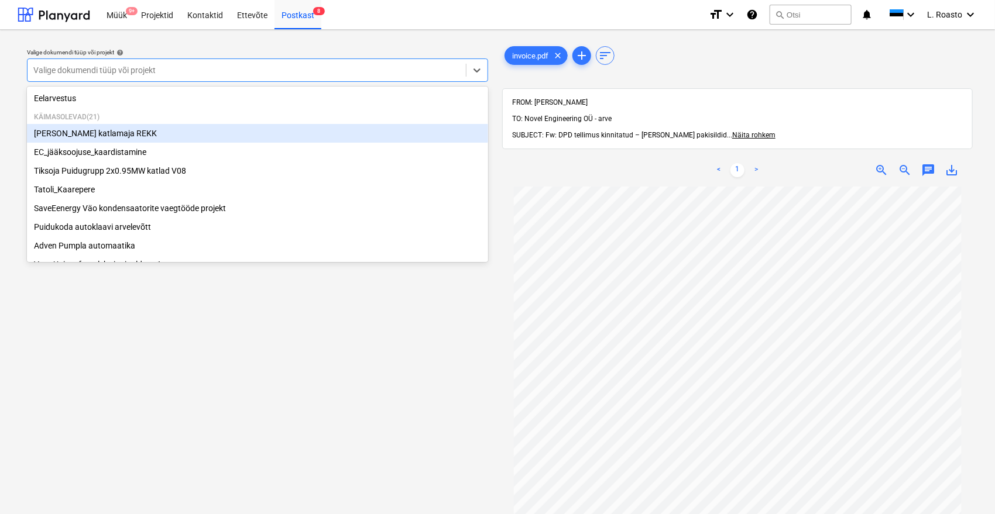
click at [121, 138] on div "[PERSON_NAME] katlamaja REKK" at bounding box center [257, 133] width 461 height 19
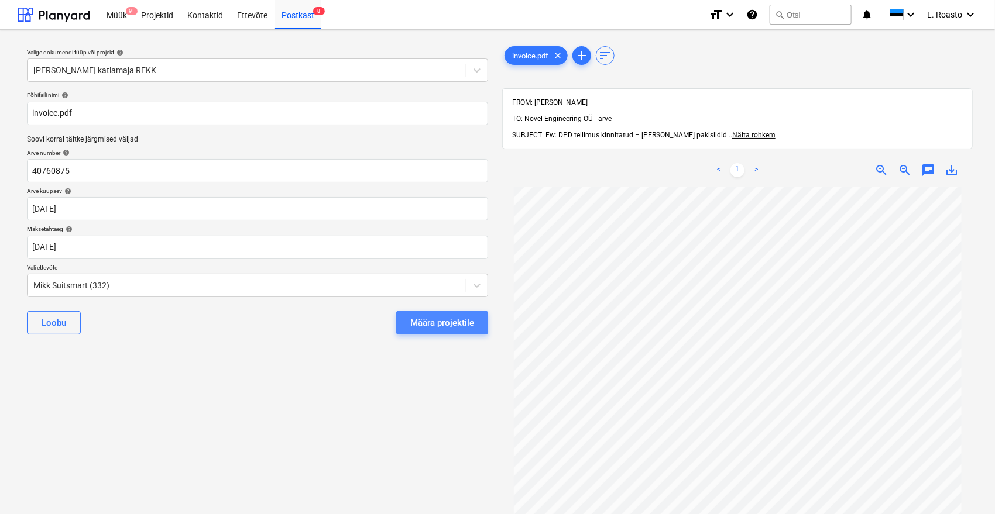
click at [431, 327] on div "Määra projektile" at bounding box center [442, 322] width 64 height 15
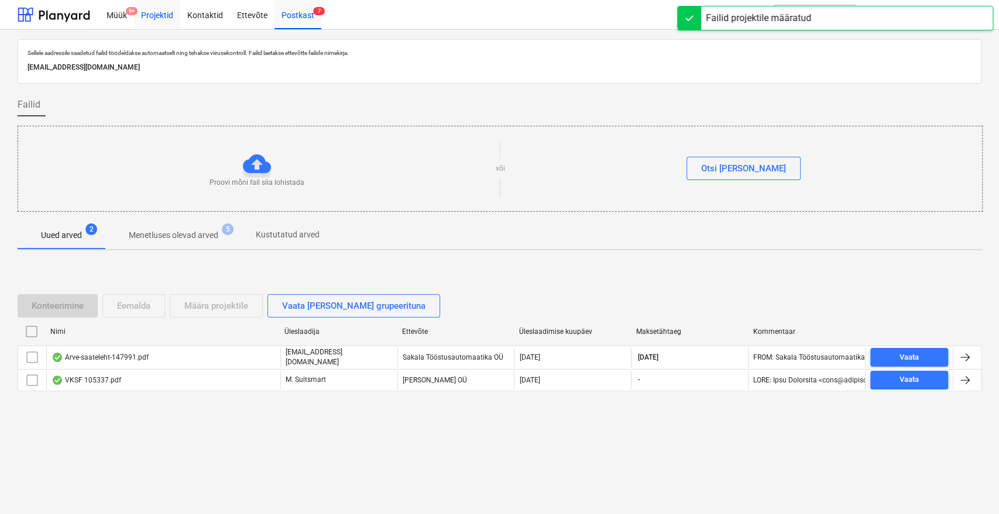
click at [157, 13] on div "Projektid" at bounding box center [157, 14] width 46 height 30
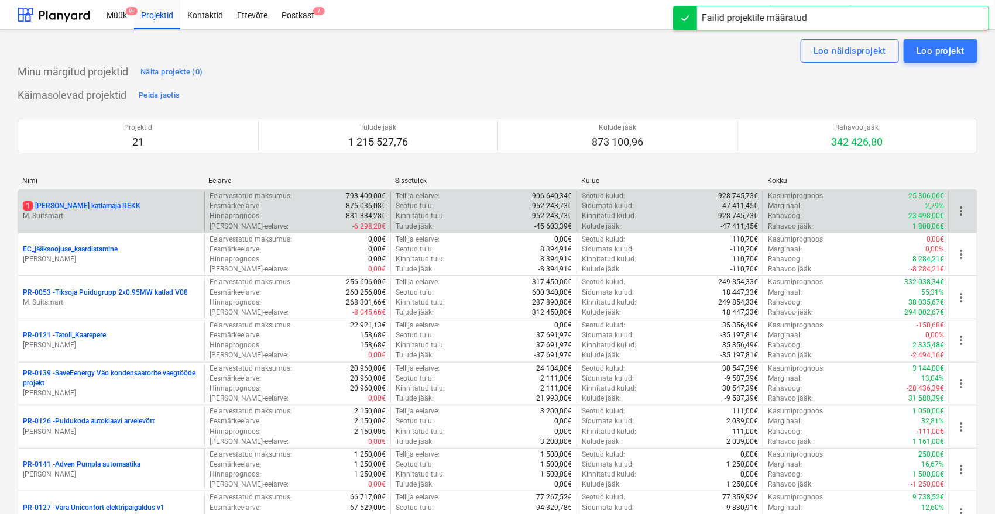
click at [105, 200] on div "1 [PERSON_NAME] katlamaja REKK M. Suitsmart" at bounding box center [111, 211] width 186 height 40
click at [96, 204] on p "1 [PERSON_NAME] katlamaja REKK" at bounding box center [82, 206] width 118 height 10
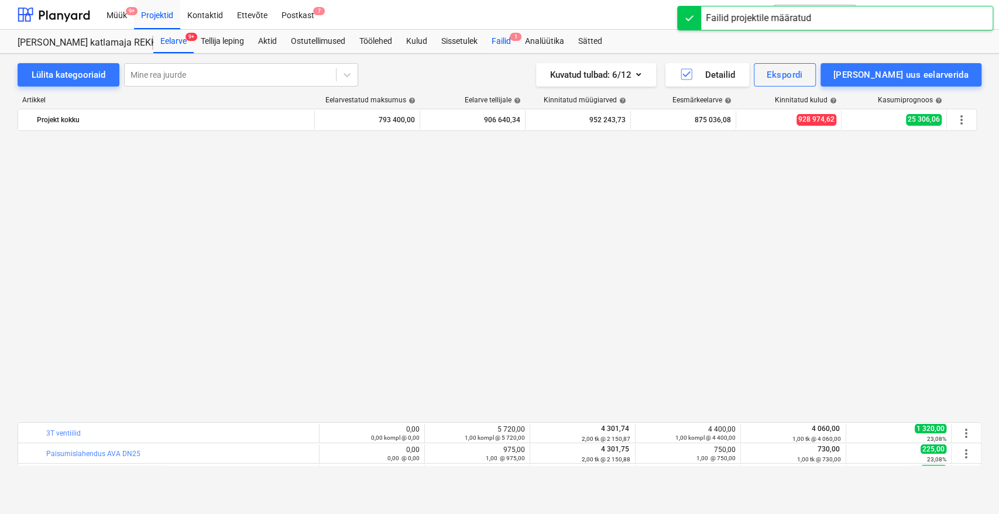
scroll to position [714, 0]
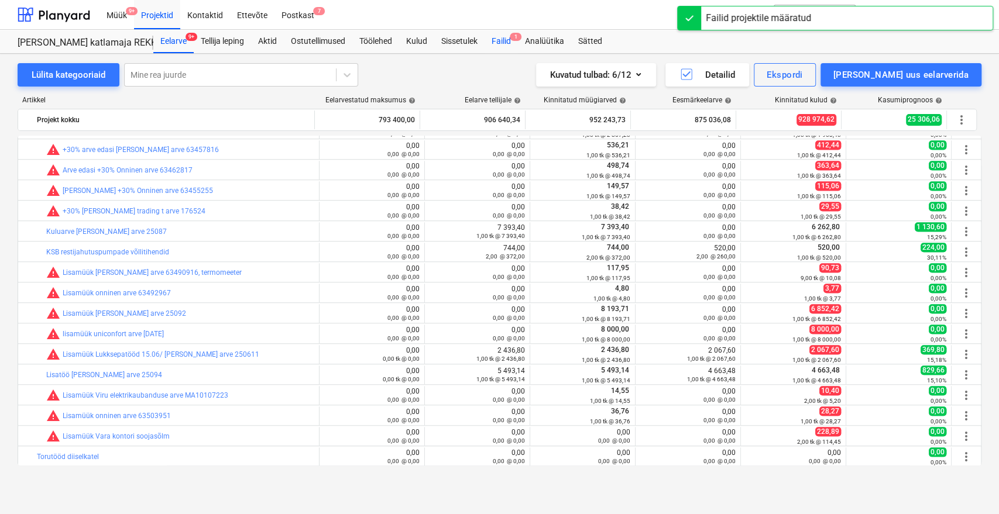
click at [511, 39] on div "Failid 1" at bounding box center [500, 41] width 33 height 23
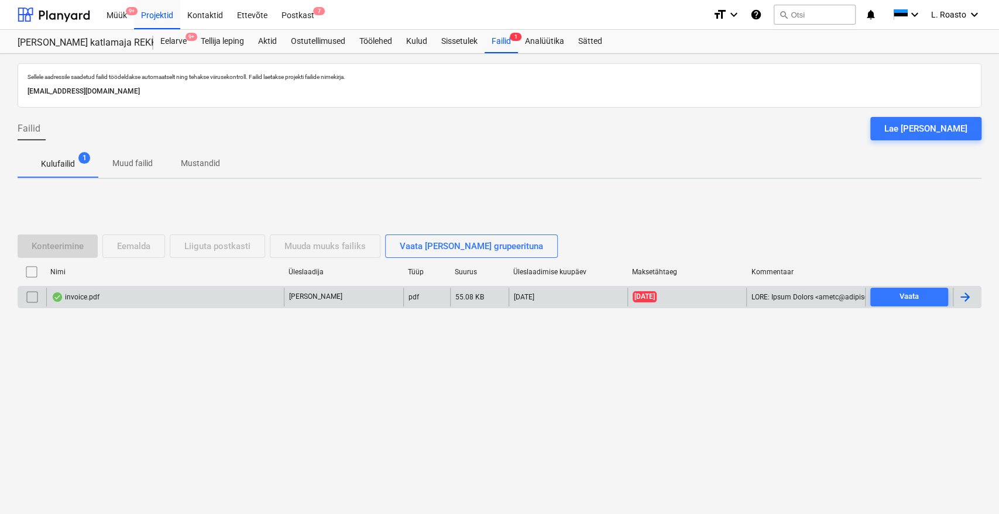
click at [955, 294] on div at bounding box center [967, 297] width 28 height 19
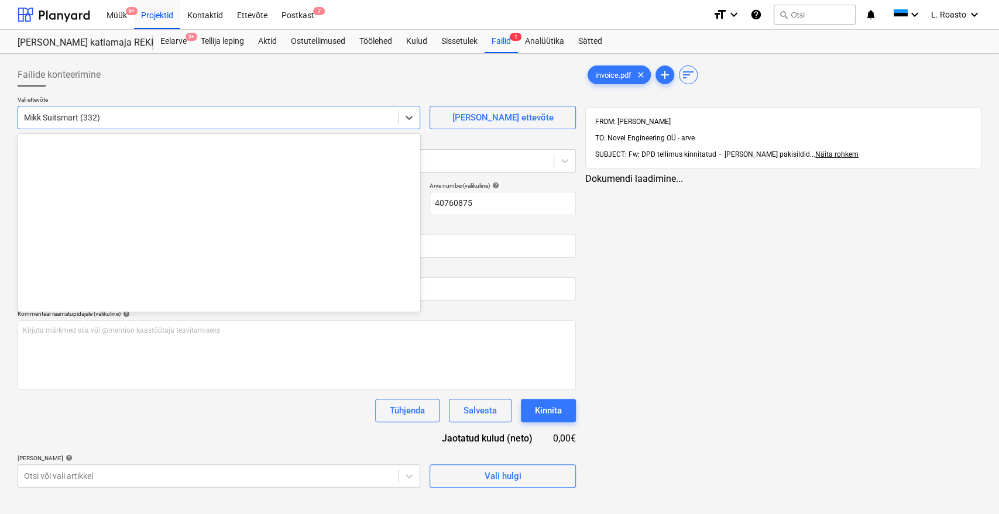
click at [125, 121] on div at bounding box center [208, 118] width 368 height 12
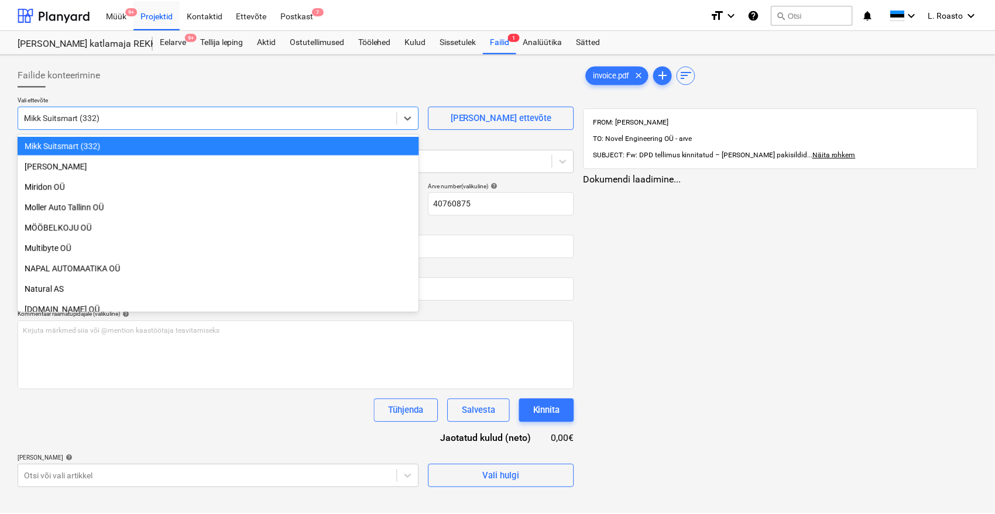
scroll to position [1995, 0]
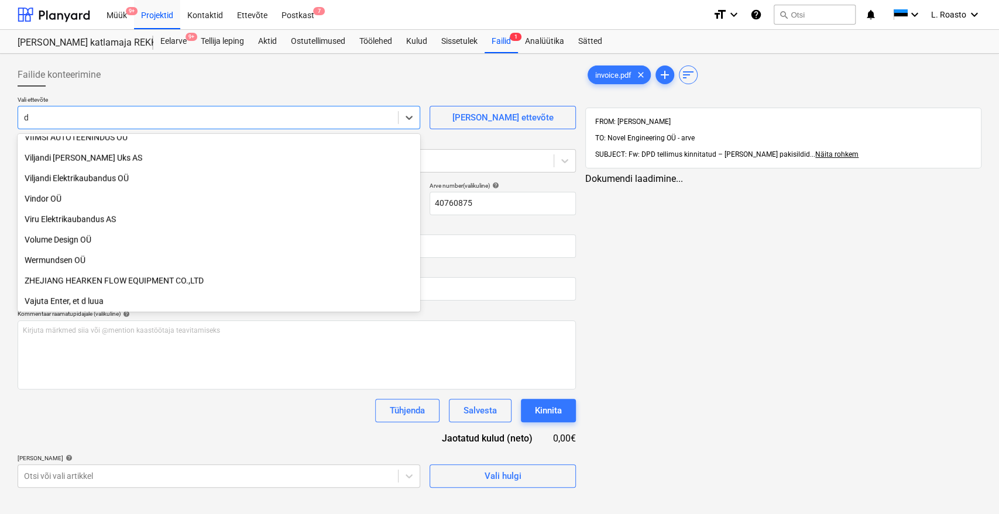
type input "dp"
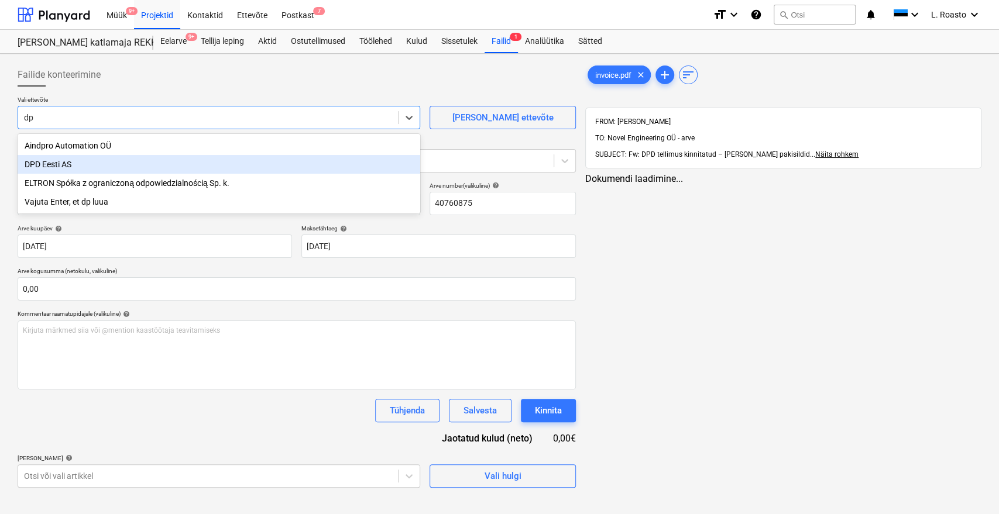
click at [57, 166] on div "DPD Eesti AS" at bounding box center [219, 164] width 403 height 19
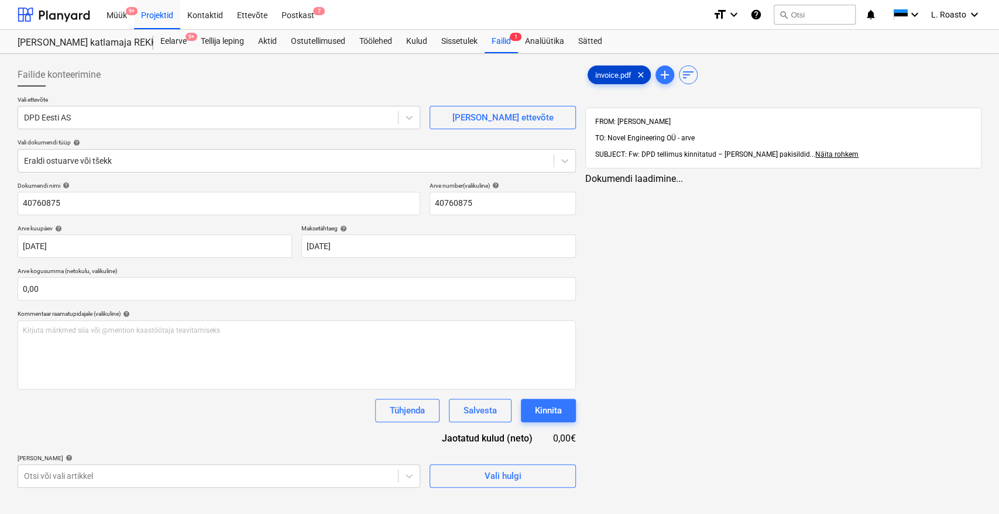
click at [601, 75] on span "invoice.pdf" at bounding box center [613, 75] width 50 height 9
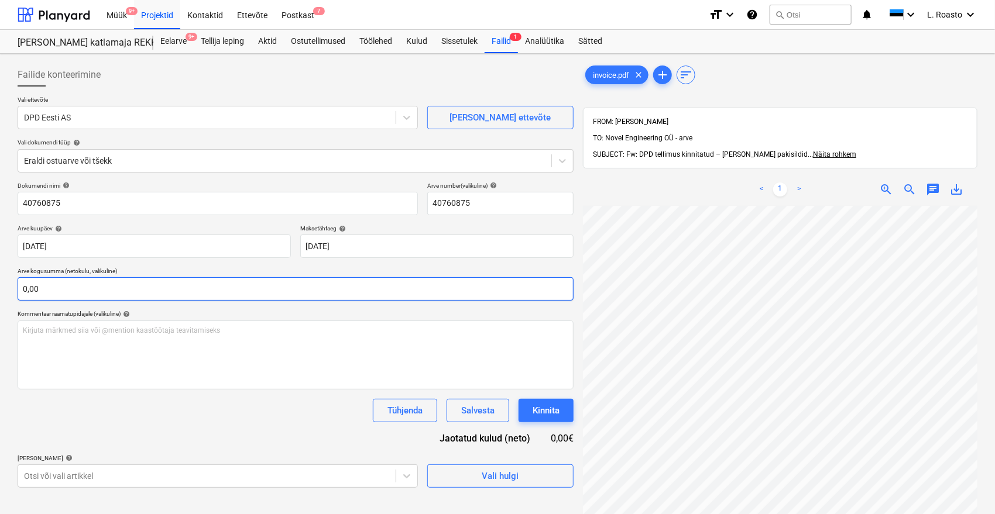
scroll to position [9, 32]
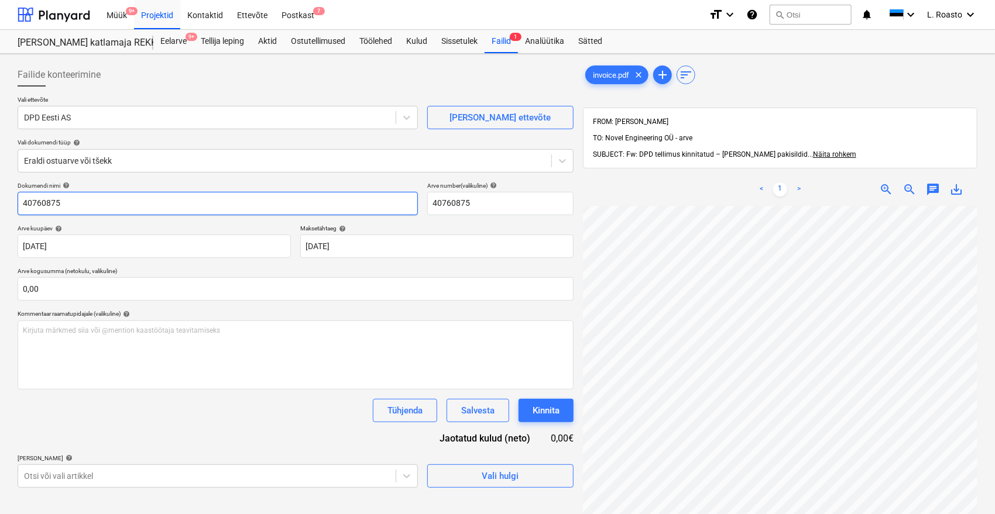
click at [23, 200] on input "40760875" at bounding box center [218, 203] width 400 height 23
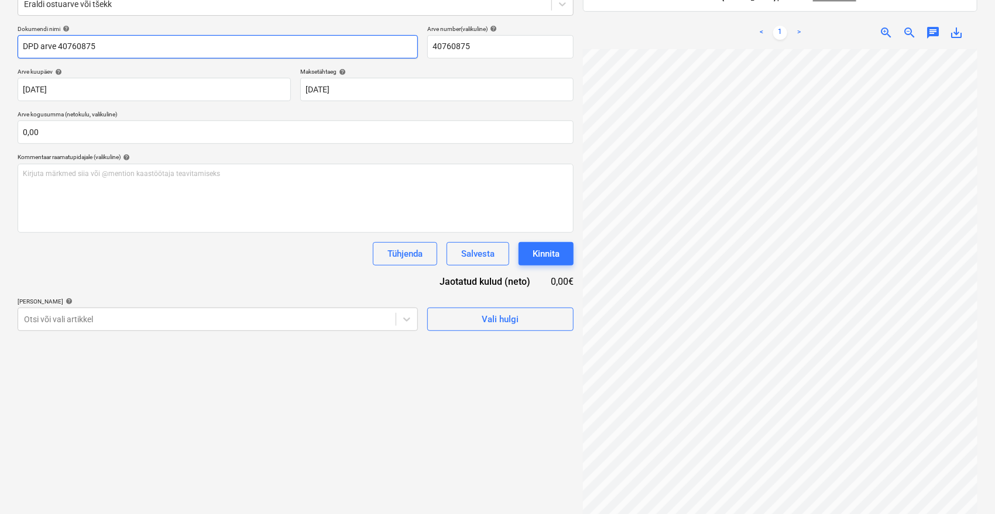
scroll to position [166, 0]
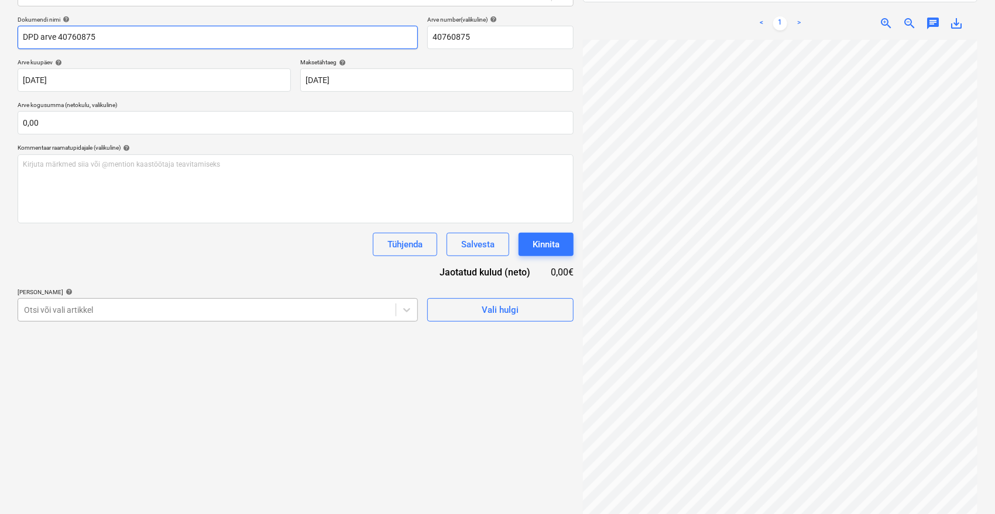
type input "DPD arve 40760875"
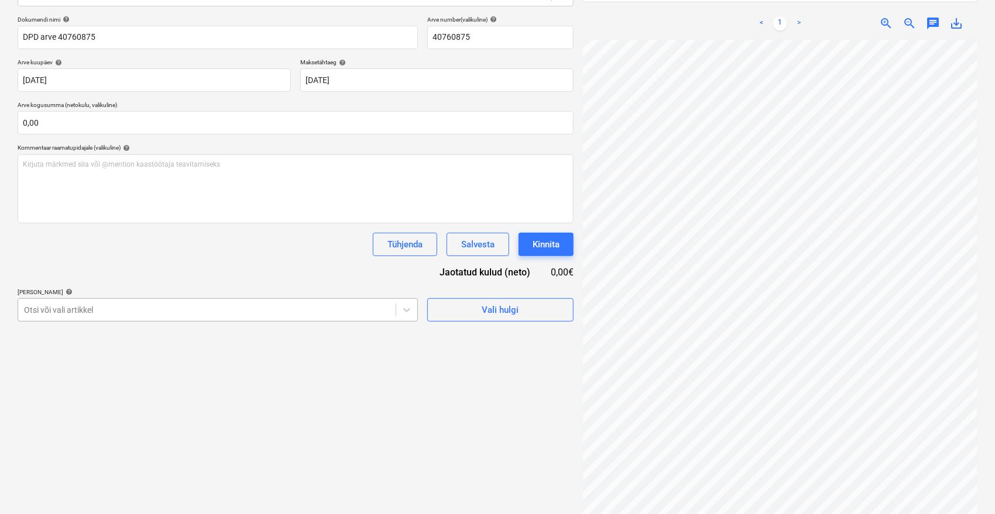
click at [219, 310] on div at bounding box center [207, 310] width 366 height 12
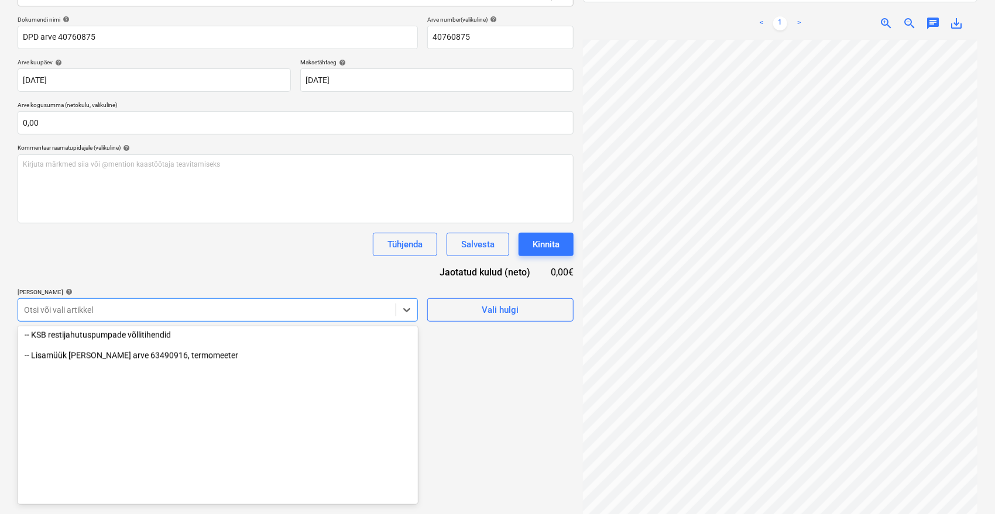
scroll to position [1257, 0]
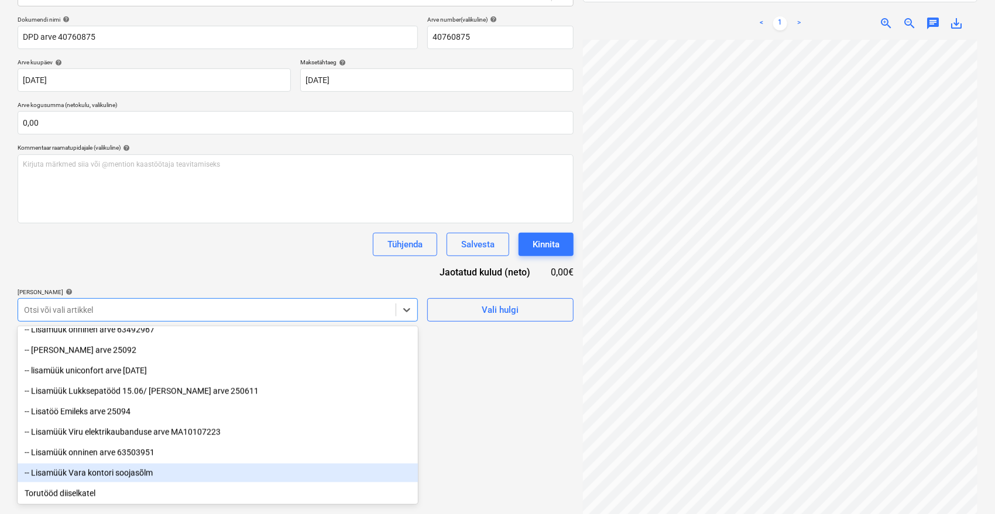
click at [106, 473] on div "-- Lisamüük Vara kontori soojasõlm" at bounding box center [218, 473] width 400 height 19
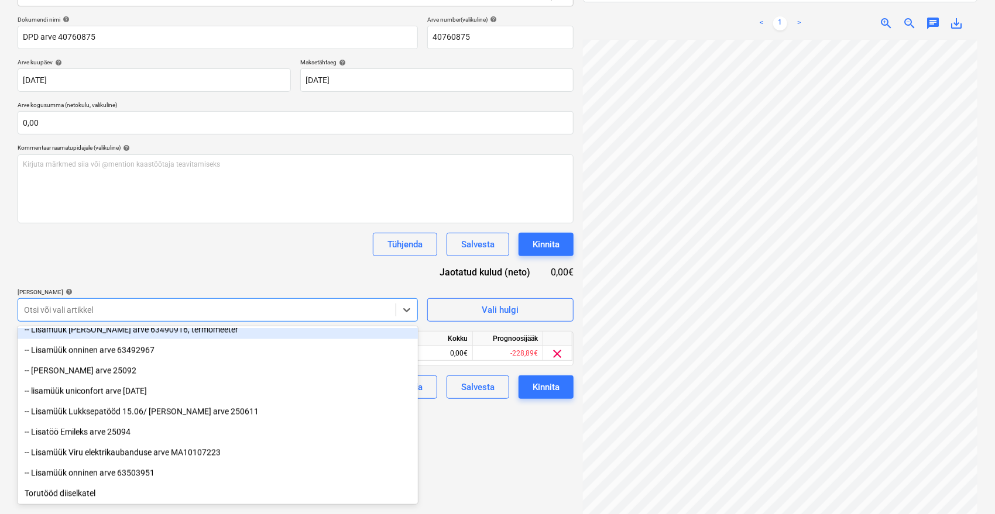
click at [217, 263] on div "Dokumendi nimi help DPD arve 40760875 Arve number (valikuline) help 40760875 Ar…" at bounding box center [296, 207] width 556 height 383
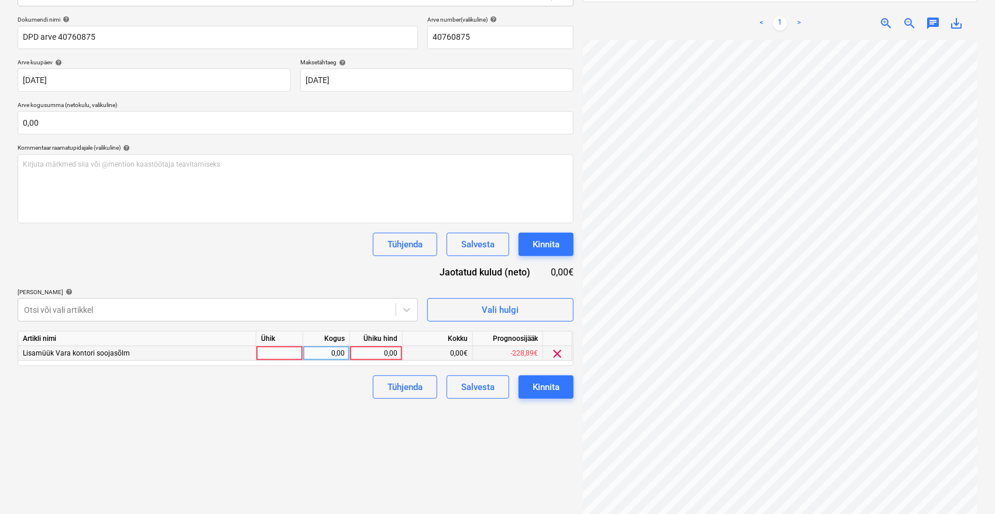
click at [384, 352] on div "0,00" at bounding box center [376, 353] width 43 height 15
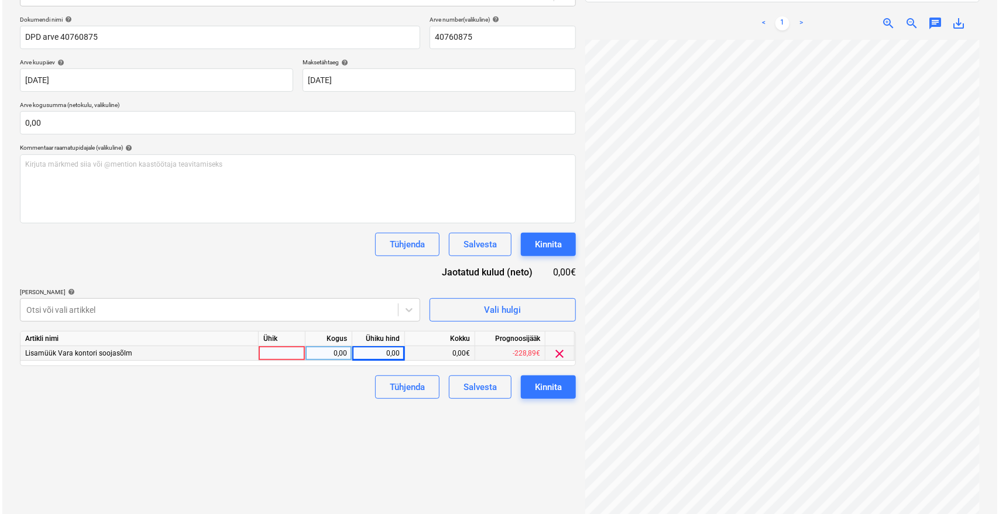
scroll to position [69, 60]
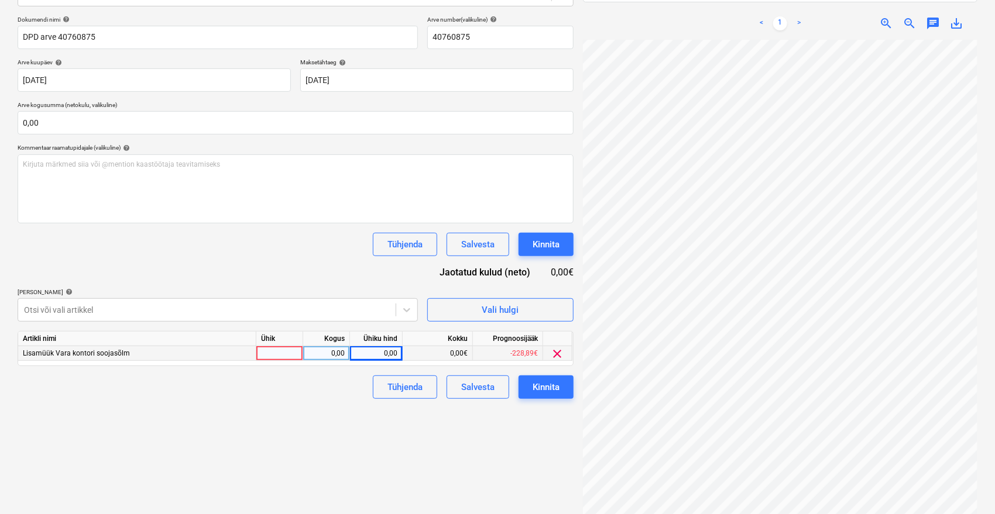
click at [396, 356] on div "0,00" at bounding box center [376, 353] width 43 height 15
type input "4,39"
click at [337, 402] on div "Failide konteerimine Vali ettevõte DPD Eesti AS [PERSON_NAME] uus ettevõte Vali…" at bounding box center [295, 209] width 565 height 634
click at [552, 385] on div "Kinnita" at bounding box center [545, 387] width 27 height 15
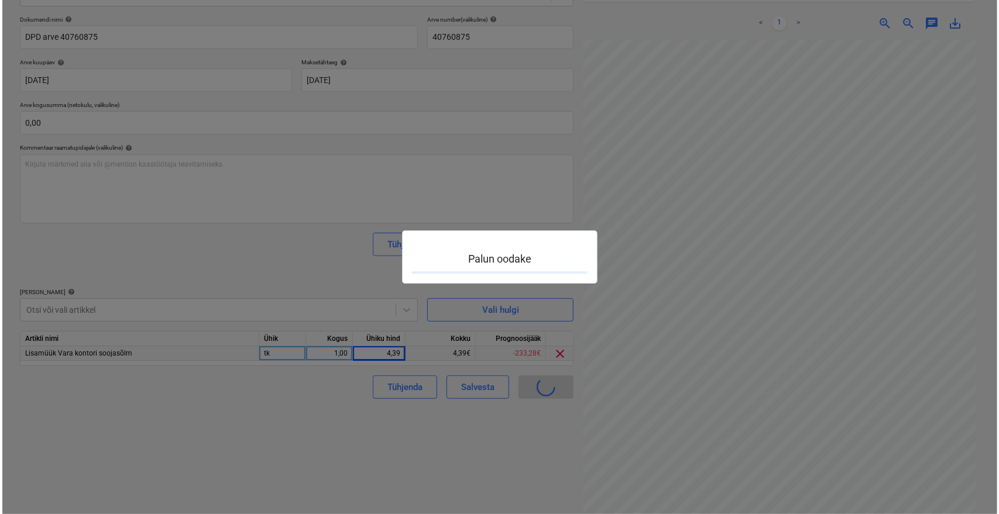
scroll to position [69, 59]
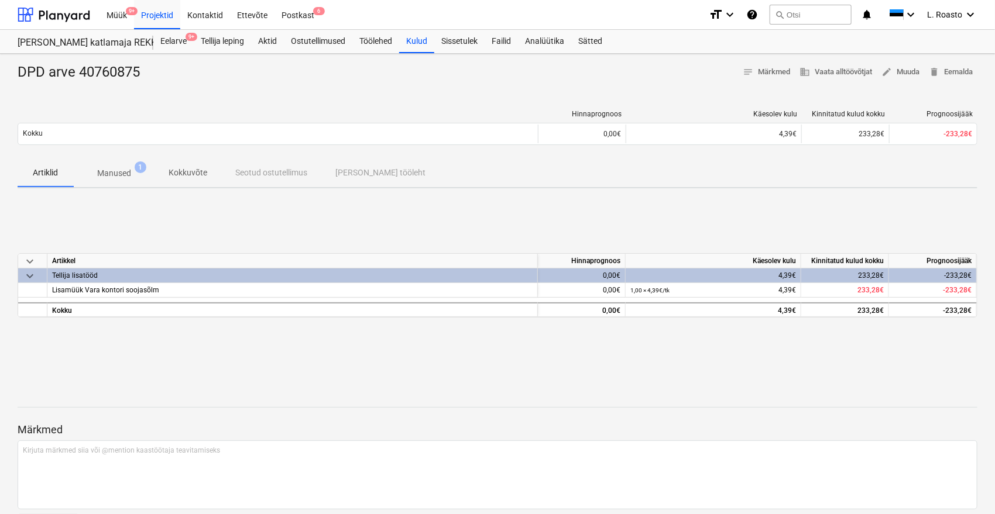
click at [114, 75] on div "DPD arve 40760875" at bounding box center [84, 72] width 132 height 19
copy div "40760875"
click at [309, 11] on div "Postkast 6" at bounding box center [297, 14] width 47 height 30
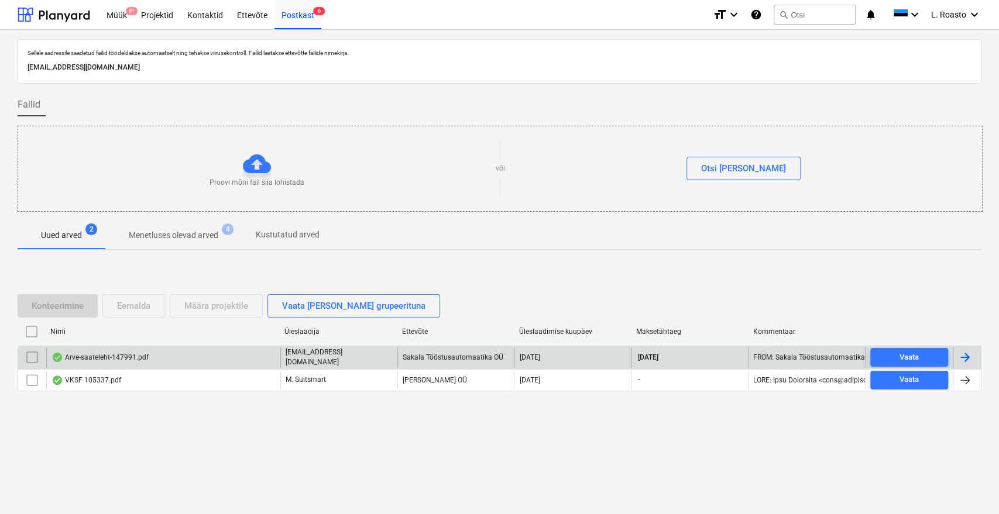
click at [201, 362] on div "Arve-saateleht-147991.pdf" at bounding box center [163, 358] width 234 height 20
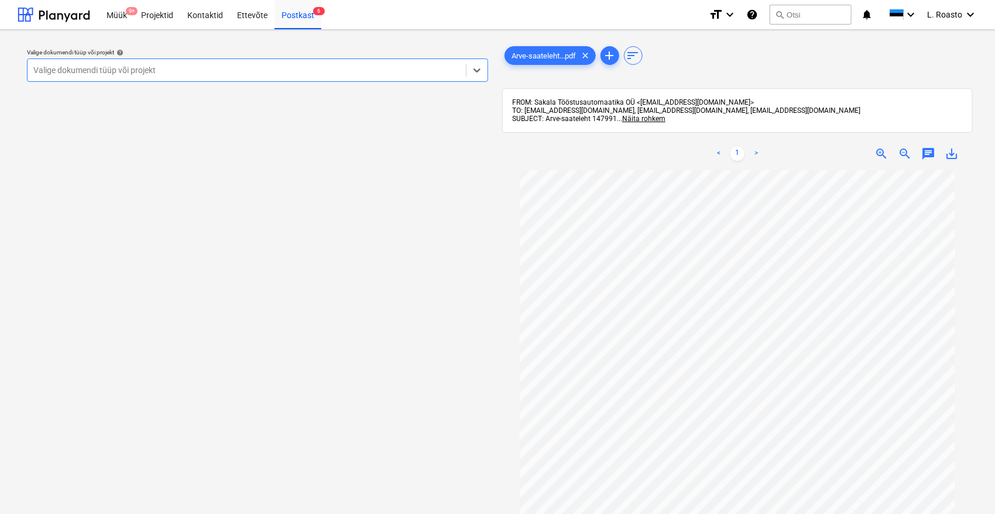
click at [317, 73] on div at bounding box center [246, 70] width 427 height 12
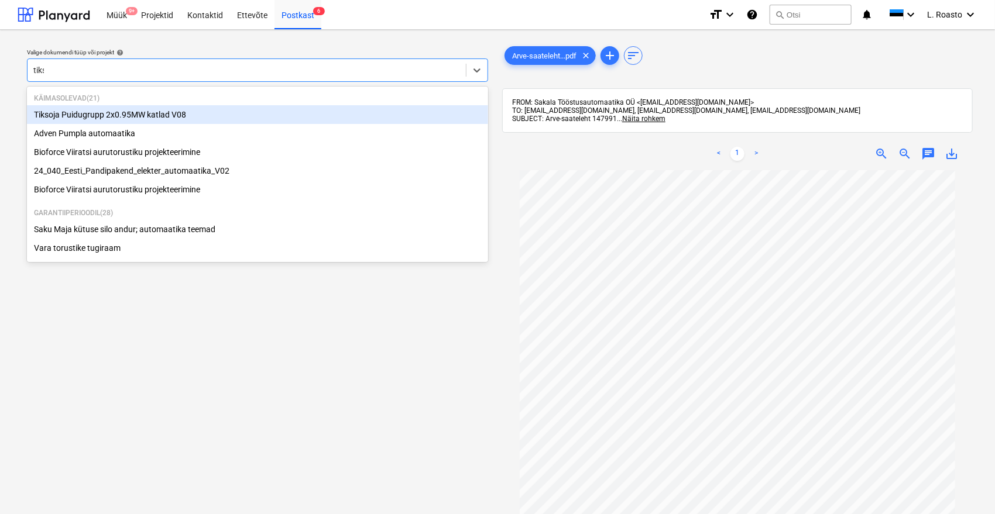
type input "tikso"
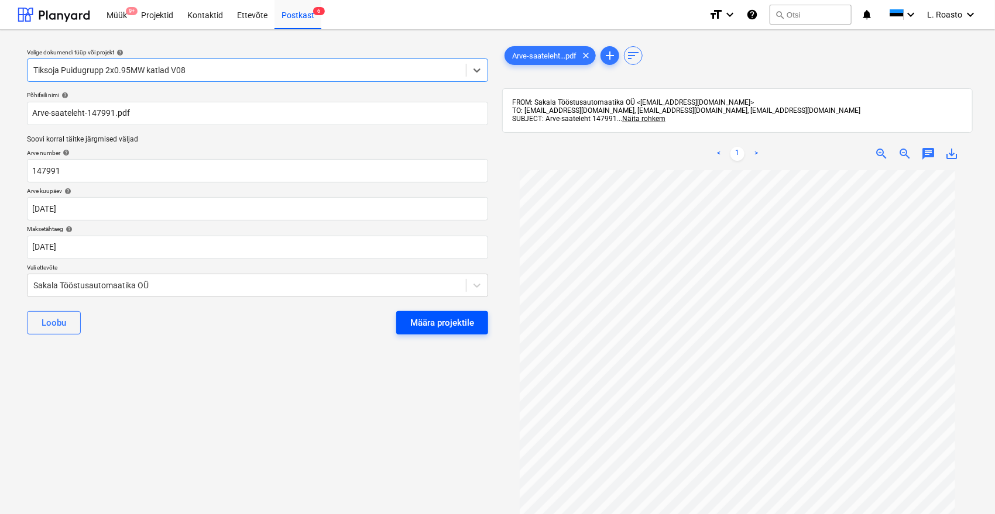
click at [450, 331] on button "Määra projektile" at bounding box center [442, 322] width 92 height 23
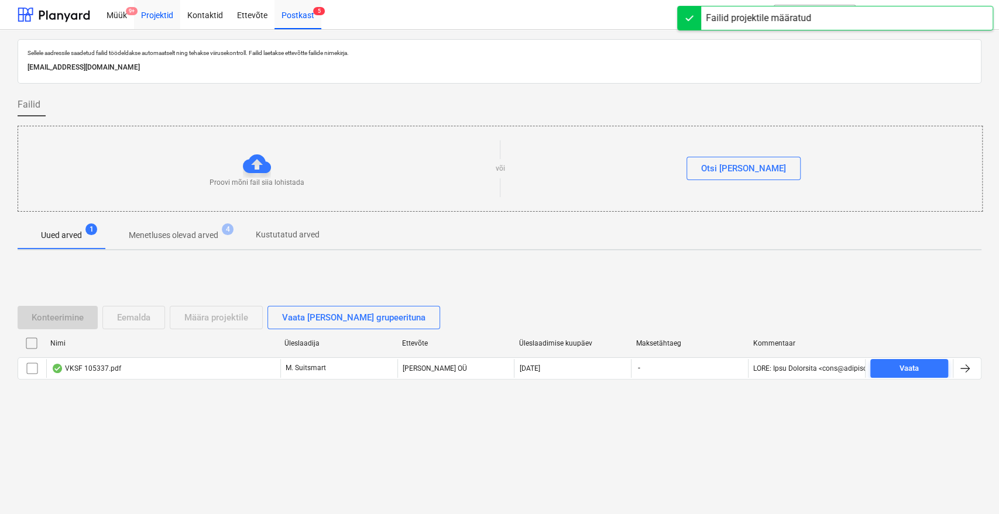
click at [163, 15] on div "Projektid" at bounding box center [157, 14] width 46 height 30
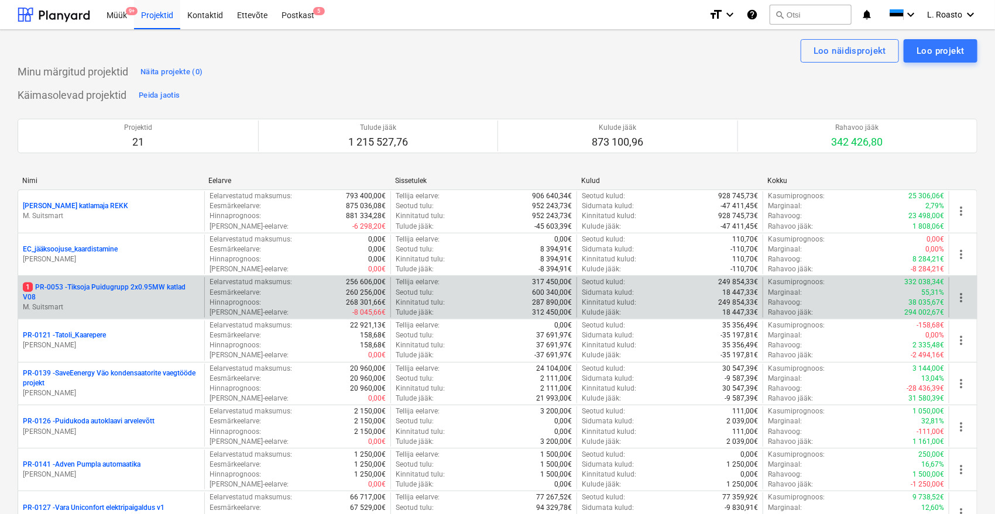
click at [160, 291] on p "1 PR-0053 - Tiksoja Puidugrupp 2x0.95MW katlad V08" at bounding box center [111, 293] width 177 height 20
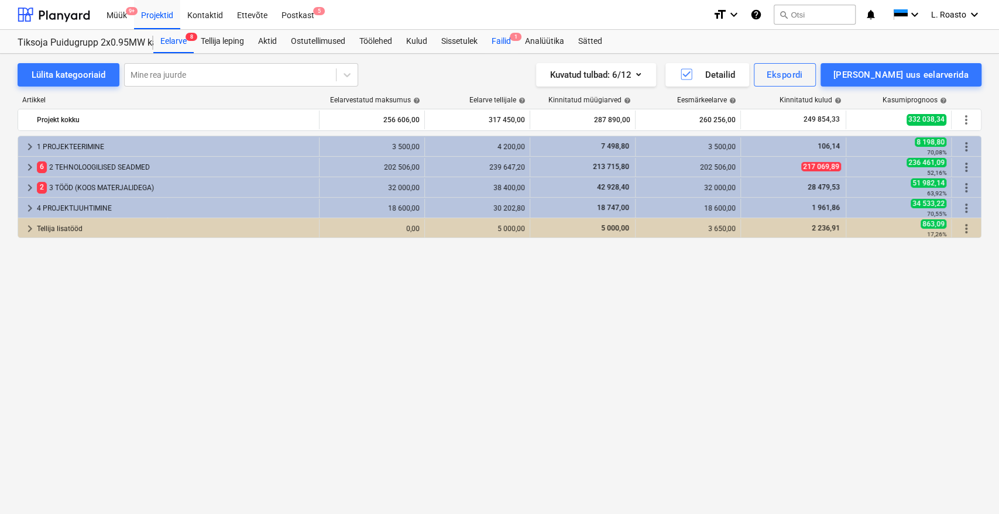
click at [511, 44] on div "Failid 1" at bounding box center [500, 41] width 33 height 23
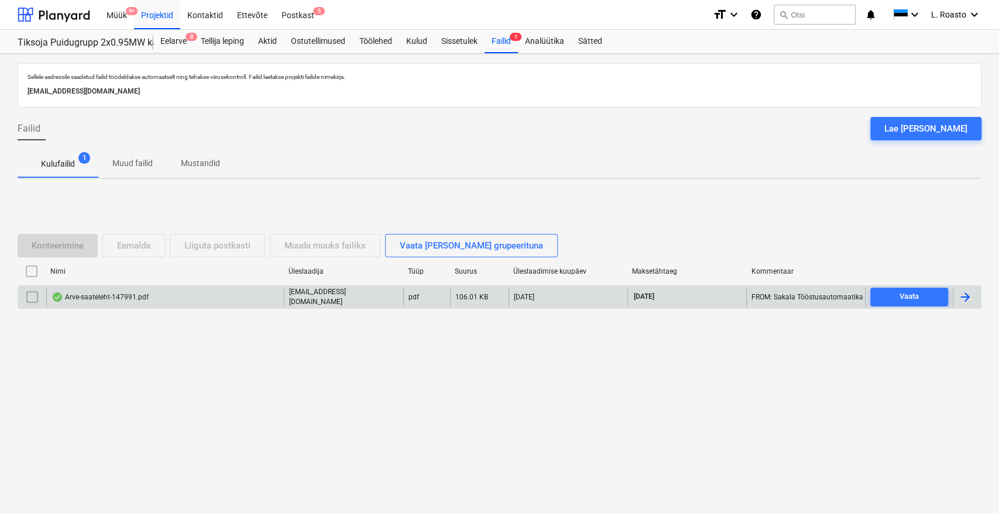
click at [971, 298] on div at bounding box center [965, 297] width 14 height 14
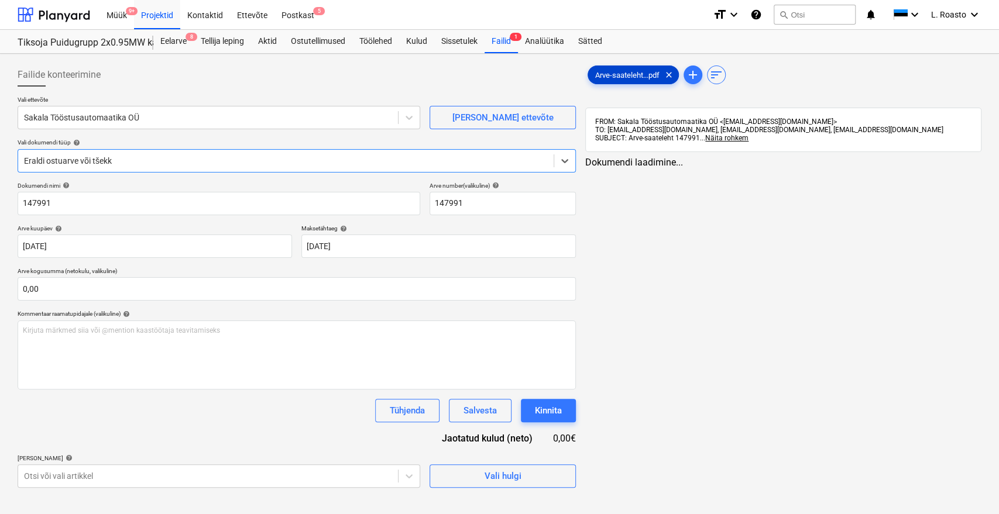
click at [621, 74] on span "Arve-saateleht...pdf" at bounding box center [627, 75] width 78 height 9
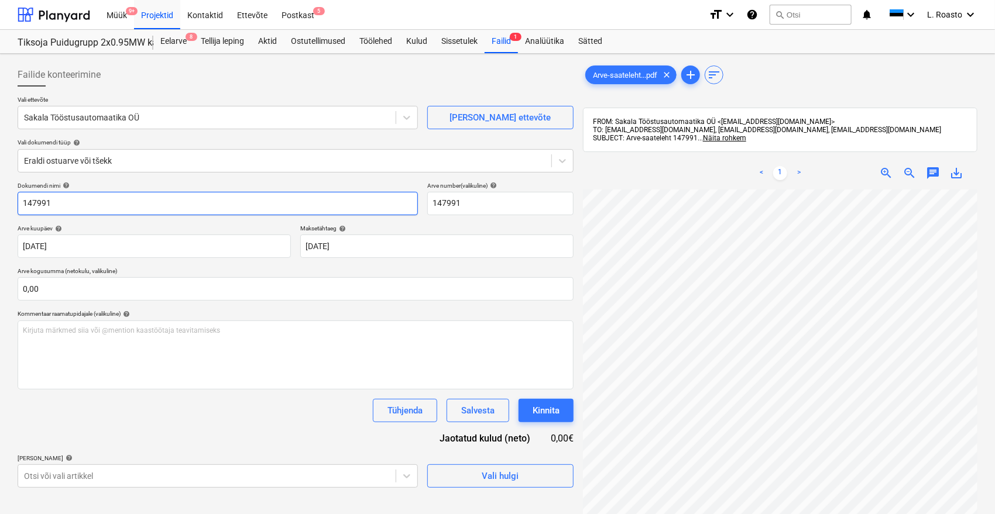
click at [21, 205] on input "147991" at bounding box center [218, 203] width 400 height 23
type input "Sakala tööstusautomaatika arve 147991"
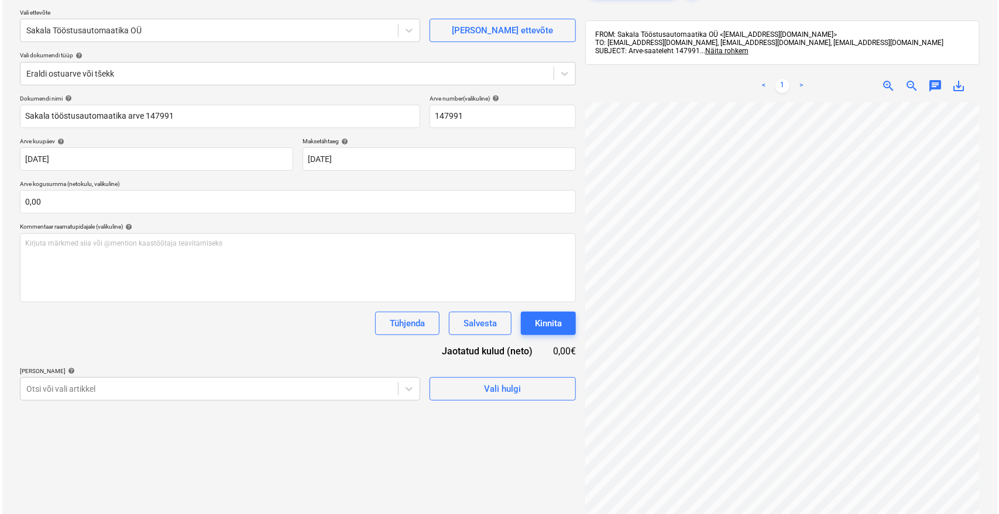
scroll to position [166, 0]
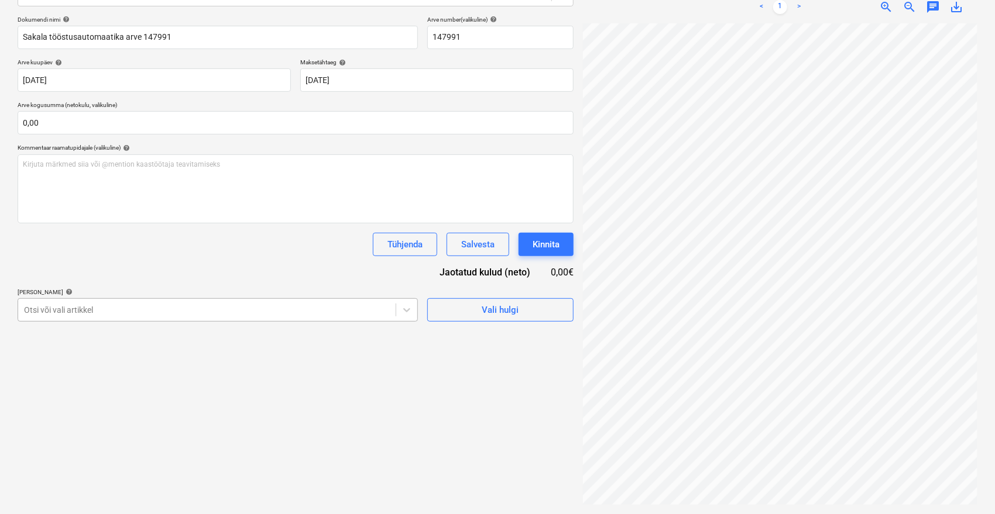
click at [193, 311] on div at bounding box center [207, 310] width 366 height 12
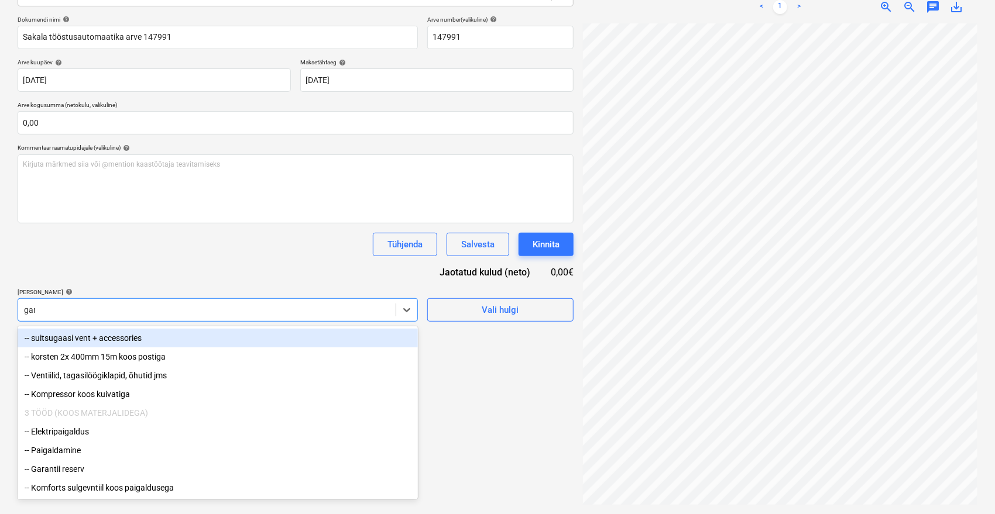
type input "gara"
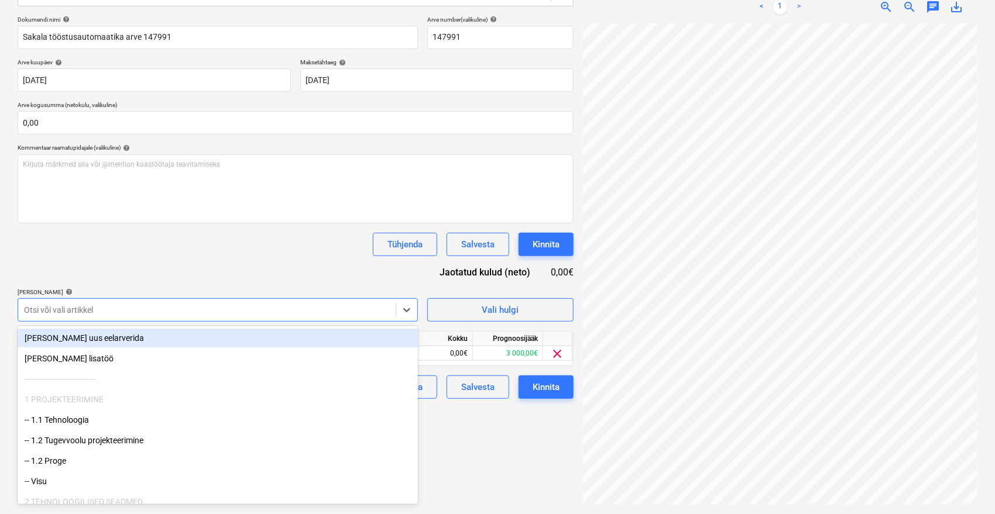
click at [328, 272] on div "Dokumendi nimi help [PERSON_NAME] tööstusautomaatika arve 147991 Arve number (v…" at bounding box center [296, 207] width 556 height 383
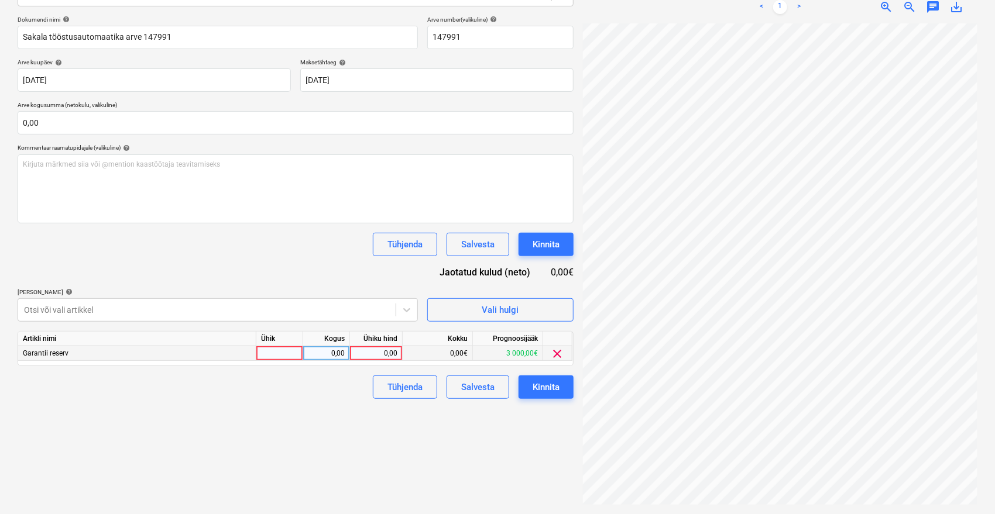
click at [372, 353] on div "0,00" at bounding box center [376, 353] width 43 height 15
type input "26,35"
click at [318, 445] on div "Failide konteerimine Vali ettevõte Sakala Tööstusautomaatika OÜ [PERSON_NAME] u…" at bounding box center [295, 200] width 565 height 617
click at [545, 388] on div "Kinnita" at bounding box center [545, 387] width 27 height 15
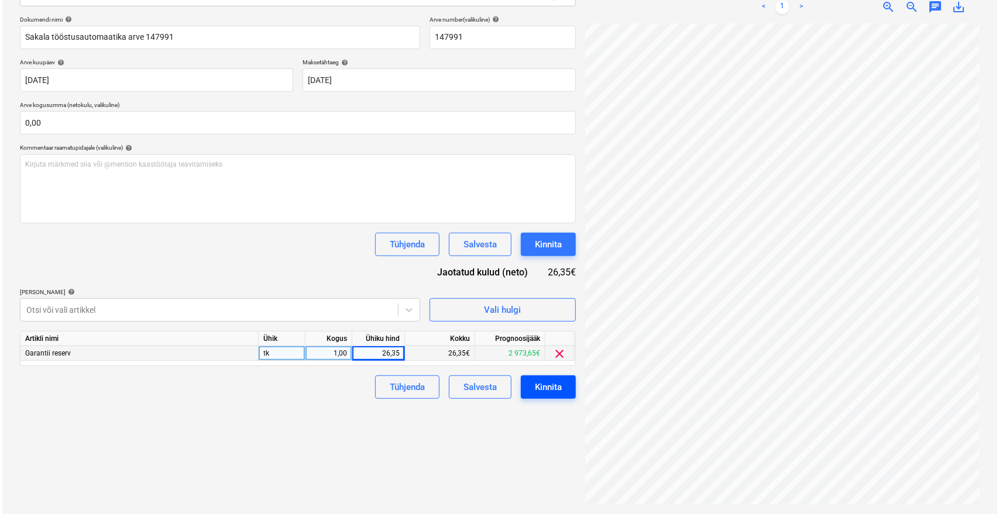
scroll to position [0, 47]
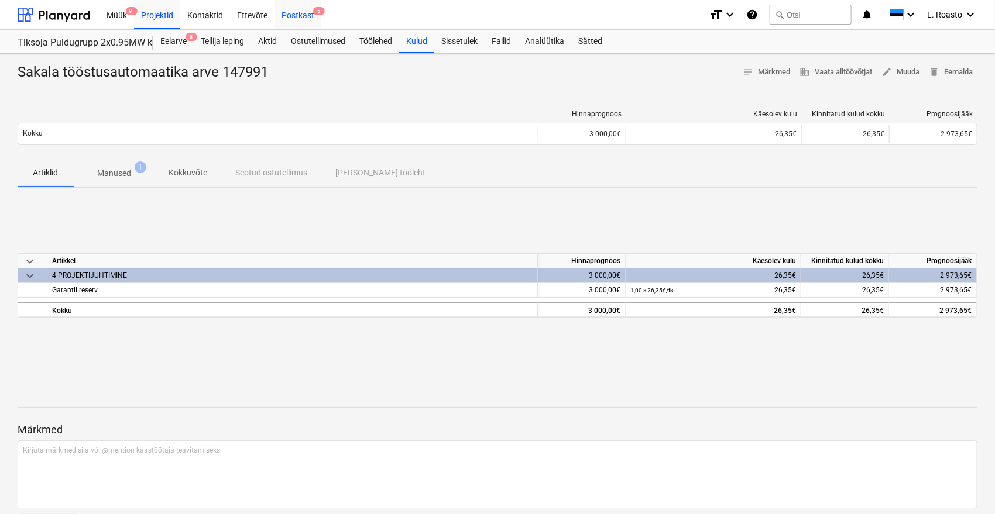
click at [291, 16] on div "Postkast 5" at bounding box center [297, 14] width 47 height 30
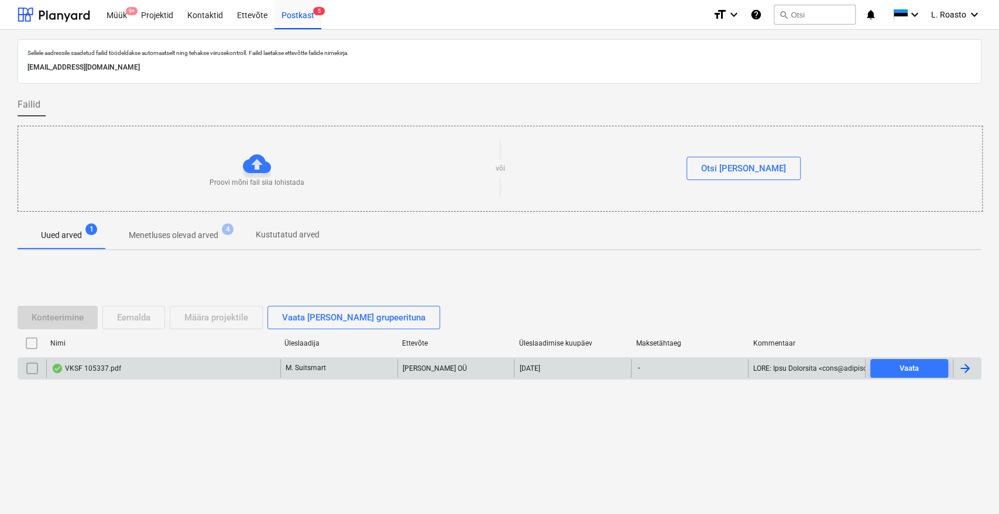
click at [114, 360] on div "VKSF 105337.pdf" at bounding box center [163, 368] width 234 height 19
click at [24, 362] on input "checkbox" at bounding box center [32, 368] width 19 height 19
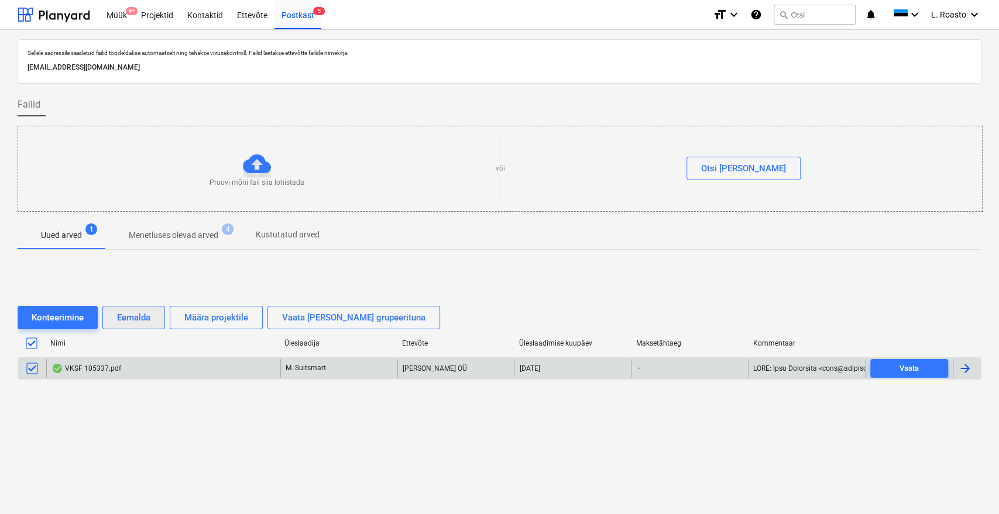
click at [136, 315] on div "Eemalda" at bounding box center [133, 317] width 33 height 15
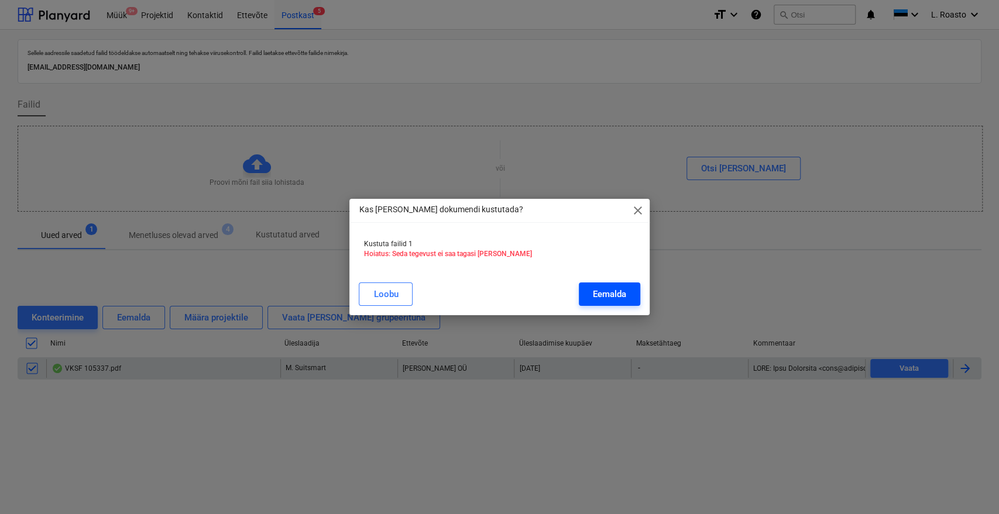
click at [624, 294] on div "Eemalda" at bounding box center [609, 294] width 33 height 15
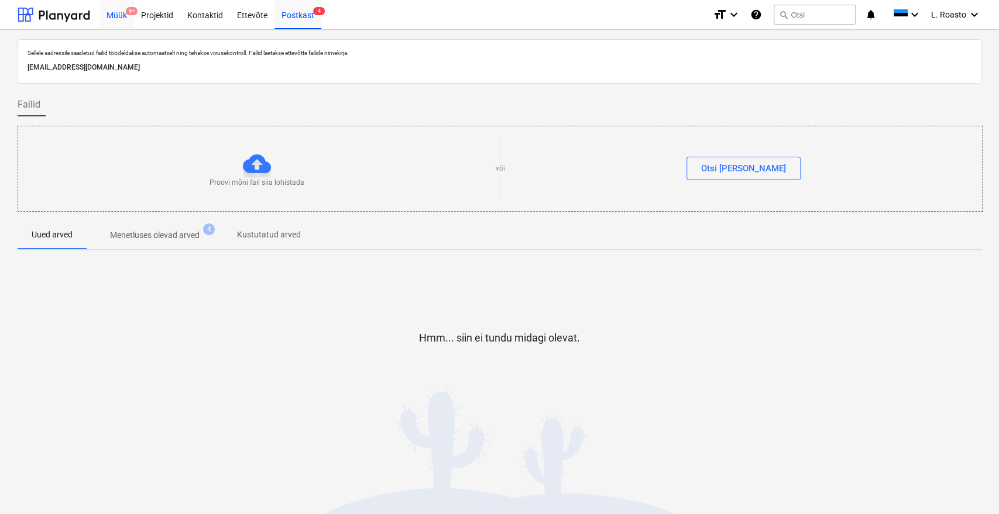
click at [108, 11] on div "Müük 9+" at bounding box center [116, 14] width 35 height 30
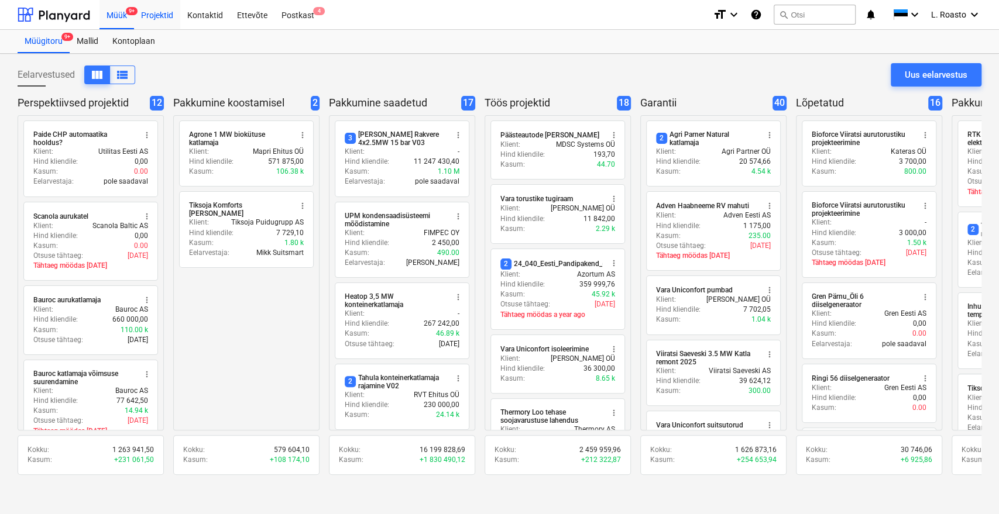
click at [159, 15] on div "Projektid" at bounding box center [157, 14] width 46 height 30
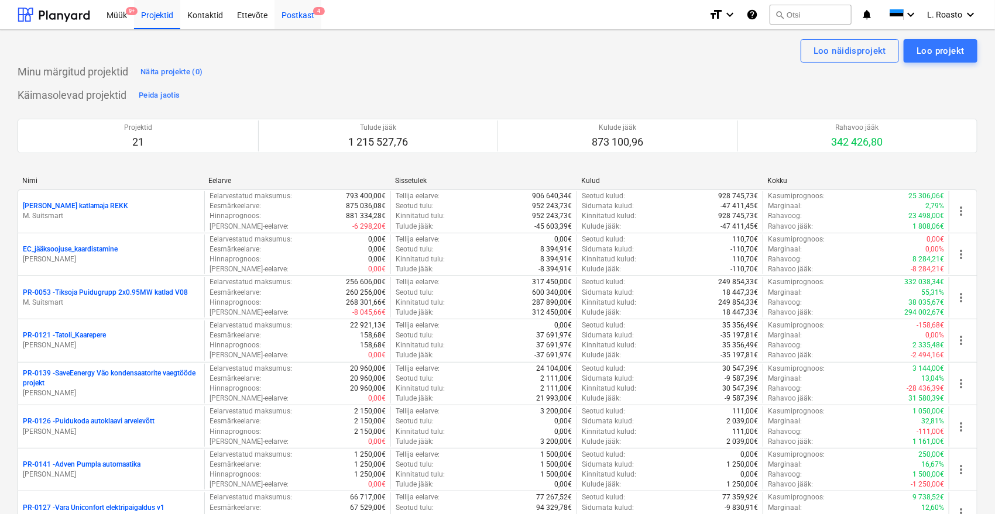
click at [298, 11] on div "Postkast 4" at bounding box center [297, 14] width 47 height 30
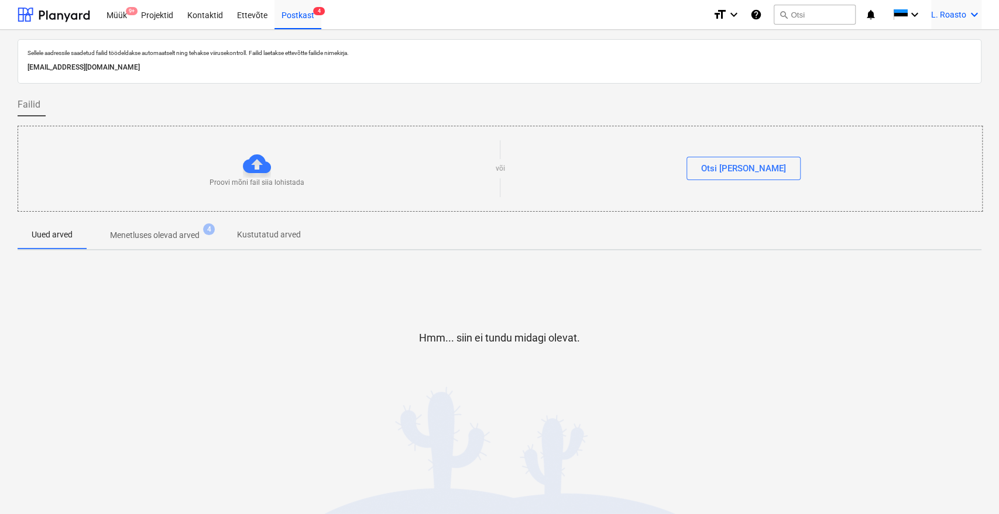
click at [970, 19] on icon "keyboard_arrow_down" at bounding box center [974, 15] width 14 height 14
click at [936, 68] on div "LR Noveleng Services OÜ" at bounding box center [924, 75] width 99 height 16
